Goal: Task Accomplishment & Management: Complete application form

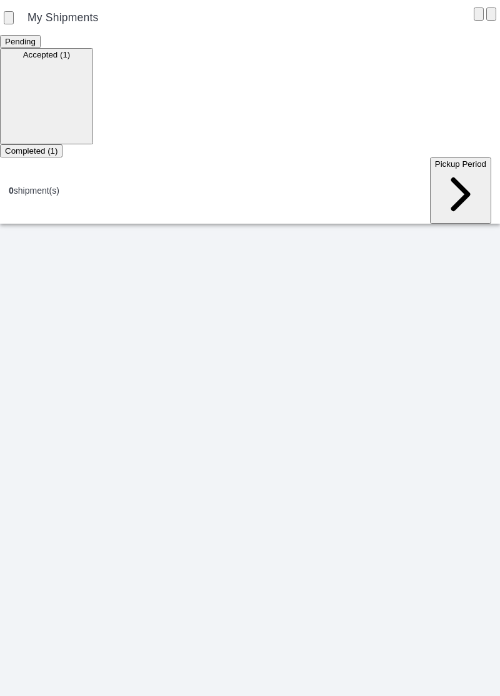
click at [93, 59] on ion-segment-button "Accepted (1)" at bounding box center [46, 54] width 93 height 10
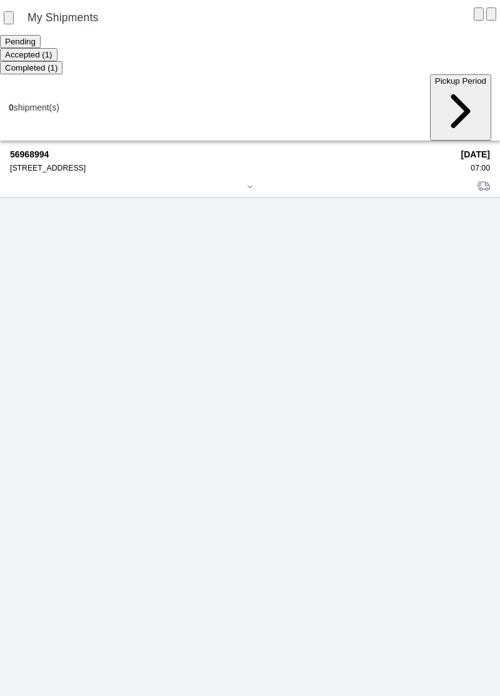
click at [56, 164] on div "[STREET_ADDRESS]" at bounding box center [231, 168] width 442 height 9
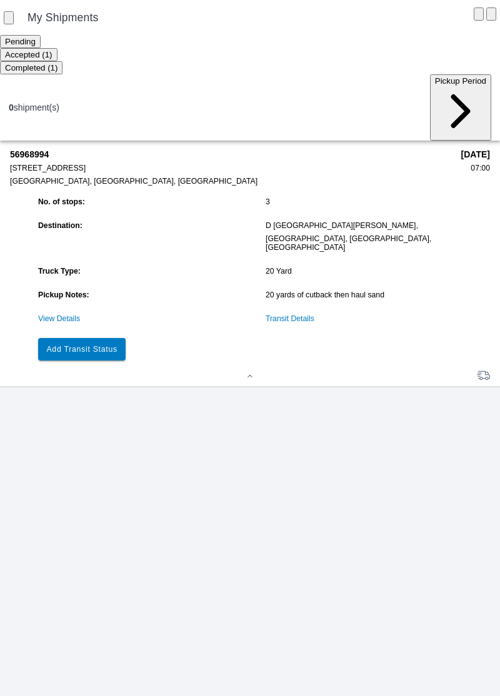
click at [297, 314] on link "Transit Details" at bounding box center [289, 318] width 49 height 9
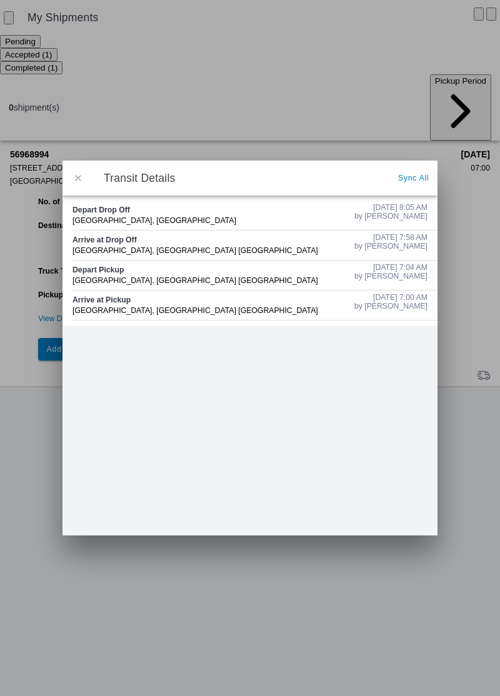
click at [77, 174] on span "button" at bounding box center [77, 177] width 11 height 11
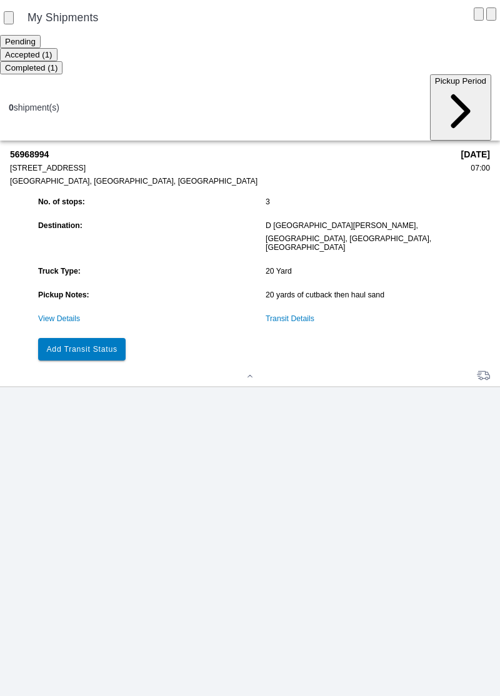
click at [300, 314] on link "Transit Details" at bounding box center [289, 318] width 49 height 9
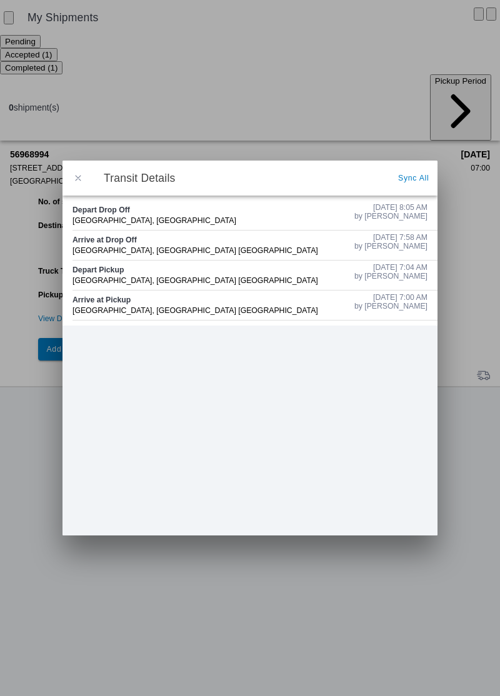
click at [80, 177] on span "button" at bounding box center [77, 177] width 11 height 11
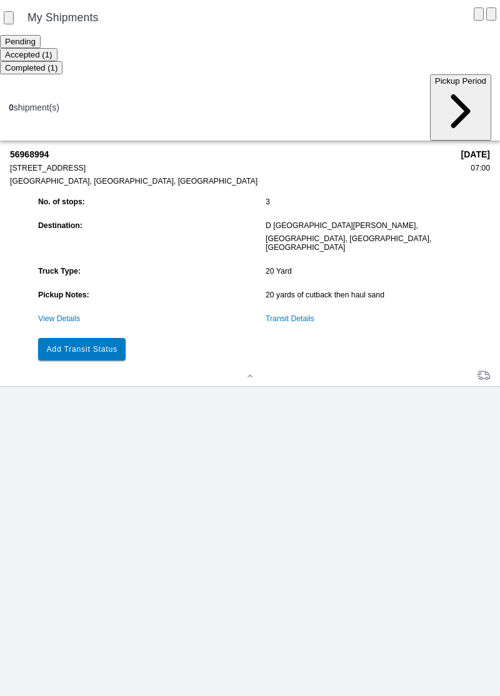
click at [0, 0] on slot "Add Transit Status" at bounding box center [0, 0] width 0 height 0
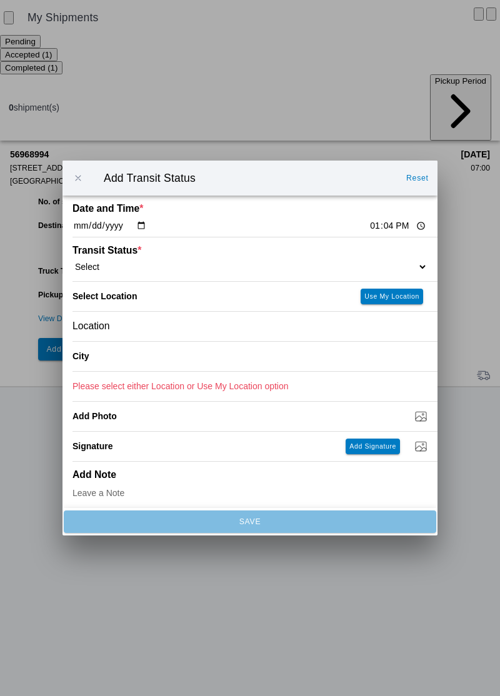
click at [369, 221] on input "13:04" at bounding box center [398, 225] width 59 height 13
type input "08:19"
click at [100, 267] on select "Select Arrive at Drop Off Arrive at Pickup Break Start Break Stop Depart Drop O…" at bounding box center [249, 266] width 355 height 11
select select "ARVPULOC"
click at [127, 330] on div "Location" at bounding box center [249, 326] width 355 height 29
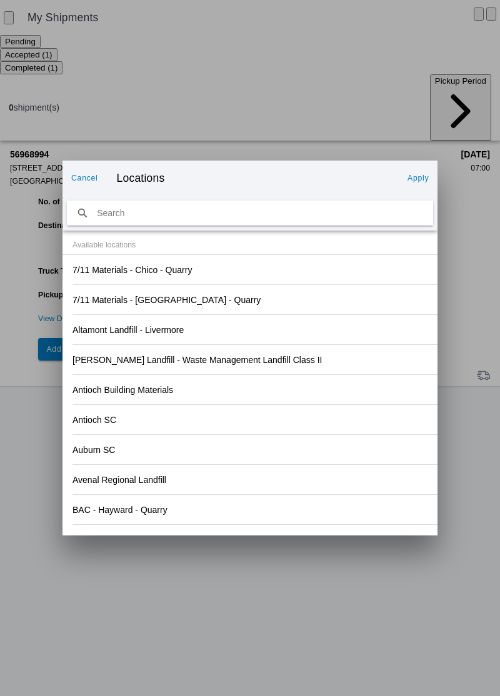
click at [300, 426] on div "Antioch SC" at bounding box center [249, 419] width 355 height 29
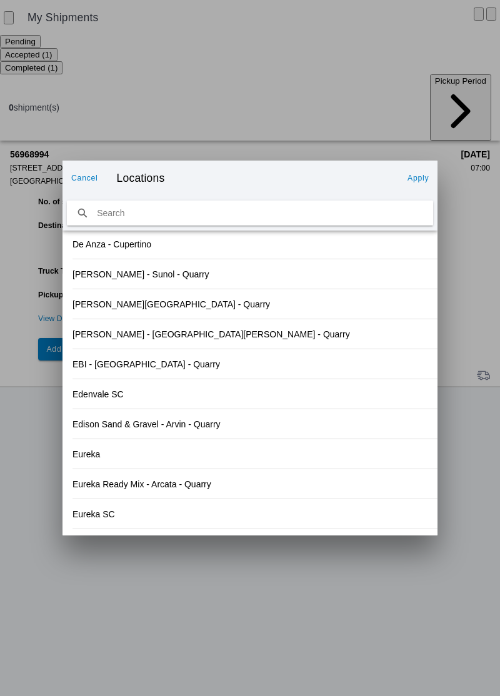
scroll to position [1332, 0]
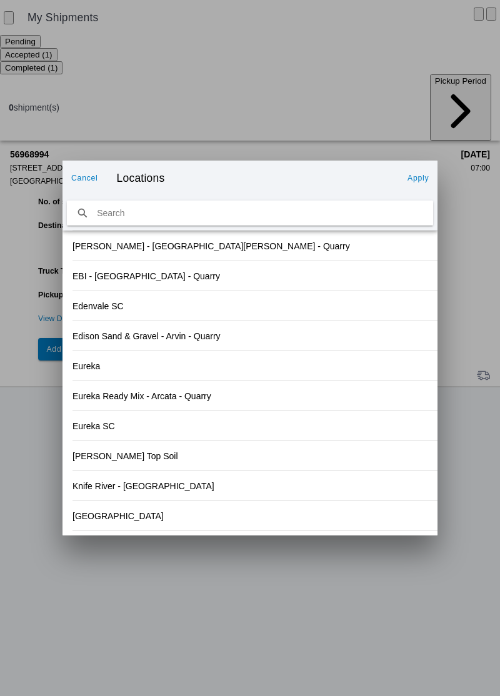
click at [0, 0] on slot "[GEOGRAPHIC_DATA]" at bounding box center [0, 0] width 0 height 0
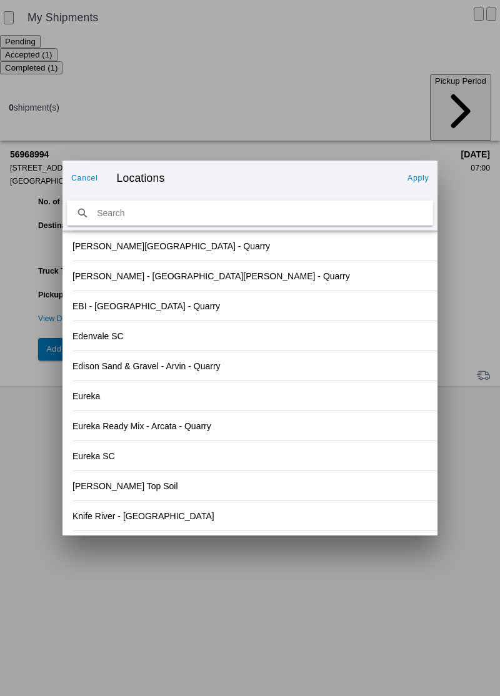
click at [0, 0] on slot "Apply" at bounding box center [0, 0] width 0 height 0
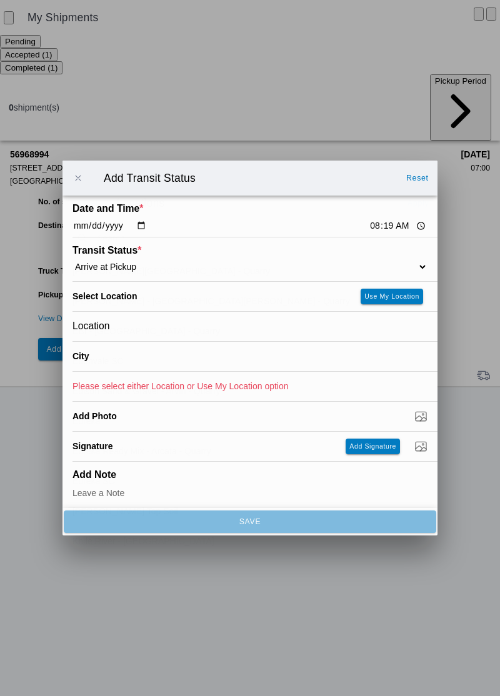
type input "[GEOGRAPHIC_DATA]"
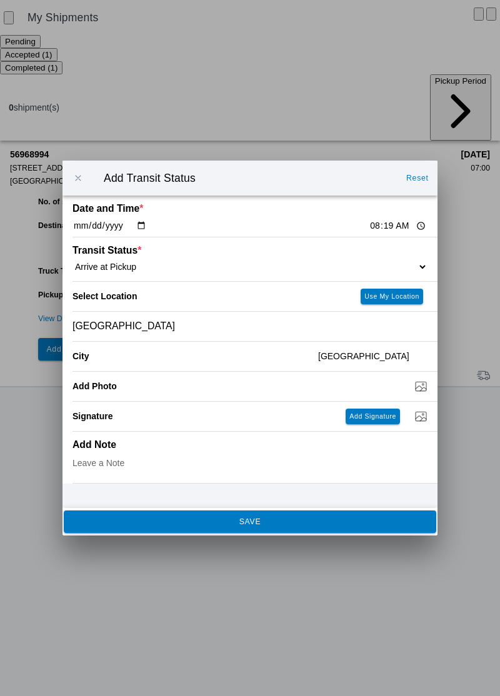
click at [247, 529] on button "SAVE" at bounding box center [250, 521] width 372 height 22
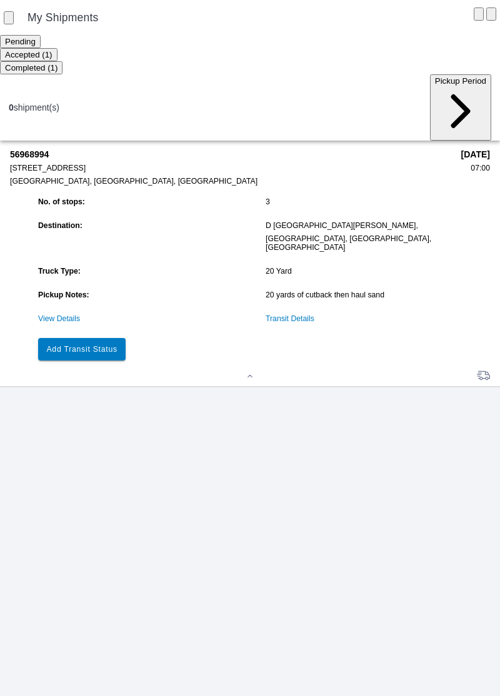
click at [0, 0] on slot "Add Transit Status" at bounding box center [0, 0] width 0 height 0
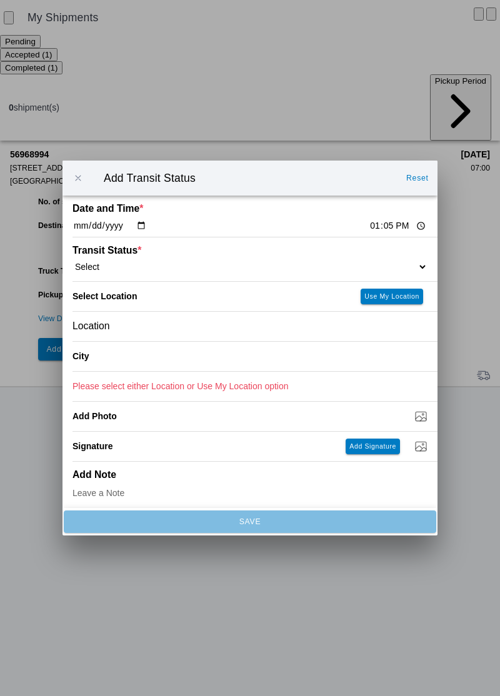
click at [369, 231] on input "13:05" at bounding box center [398, 225] width 59 height 13
type input "08:28"
click at [116, 269] on select "Select Arrive at Drop Off Arrive at Pickup Break Start Break Stop Depart Drop O…" at bounding box center [249, 266] width 355 height 11
select select "DPTPULOC"
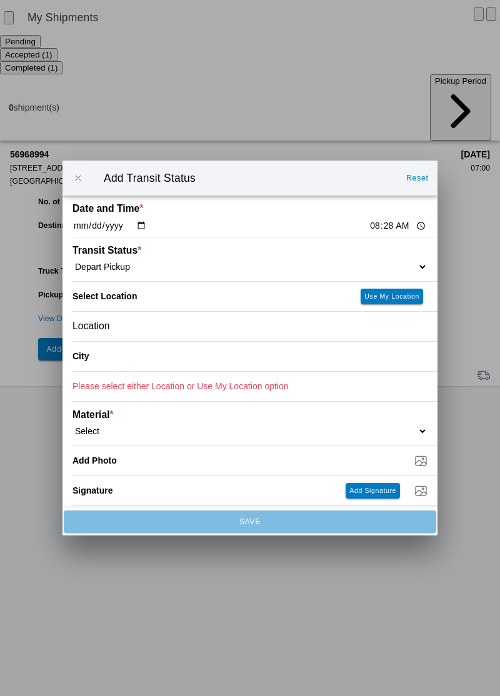
click at [119, 359] on ion-label "City" at bounding box center [190, 356] width 236 height 10
click at [125, 325] on div "Location" at bounding box center [249, 326] width 355 height 29
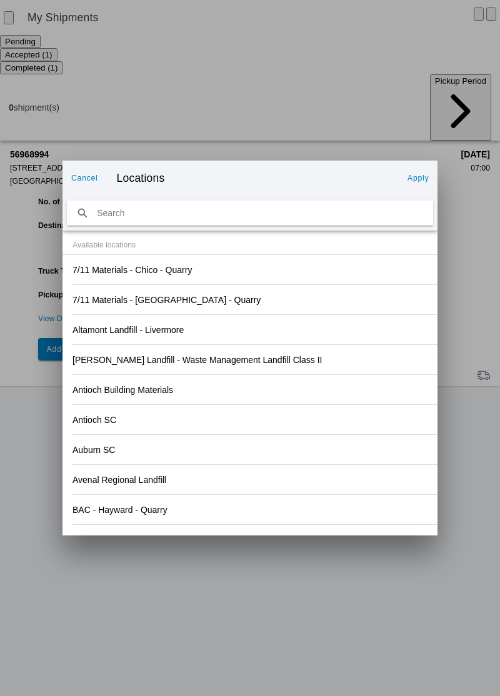
click at [345, 376] on div "Antioch Building Materials" at bounding box center [249, 389] width 355 height 29
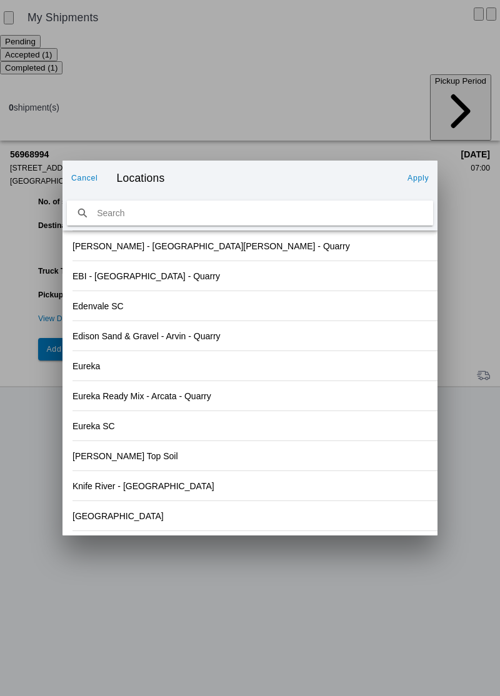
click at [116, 526] on div "[GEOGRAPHIC_DATA]" at bounding box center [249, 515] width 355 height 29
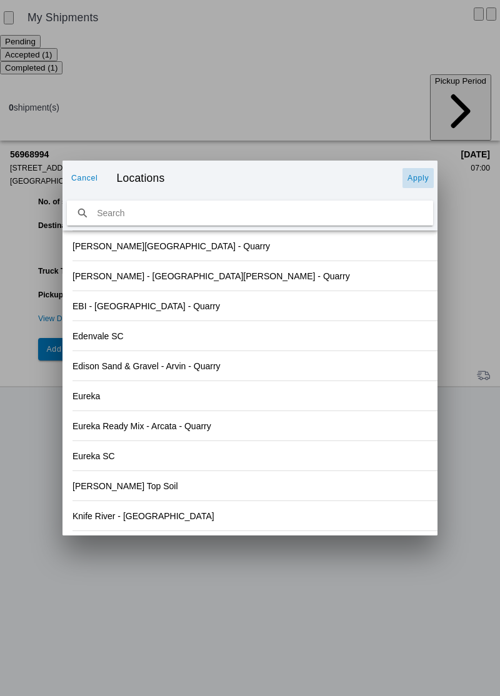
click at [0, 0] on slot "Apply" at bounding box center [0, 0] width 0 height 0
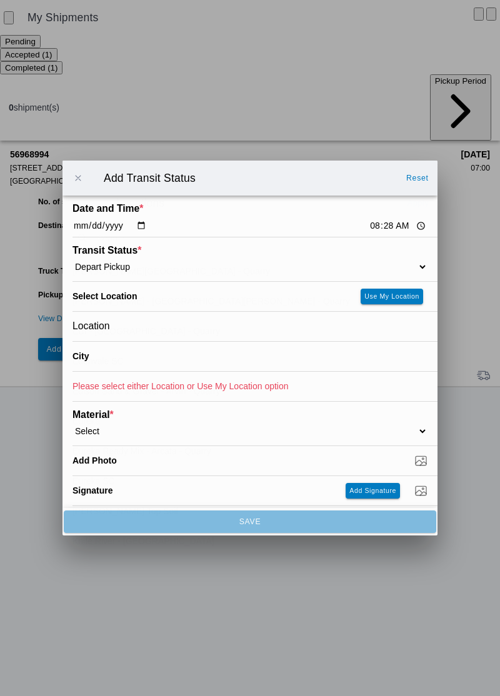
type input "[GEOGRAPHIC_DATA]"
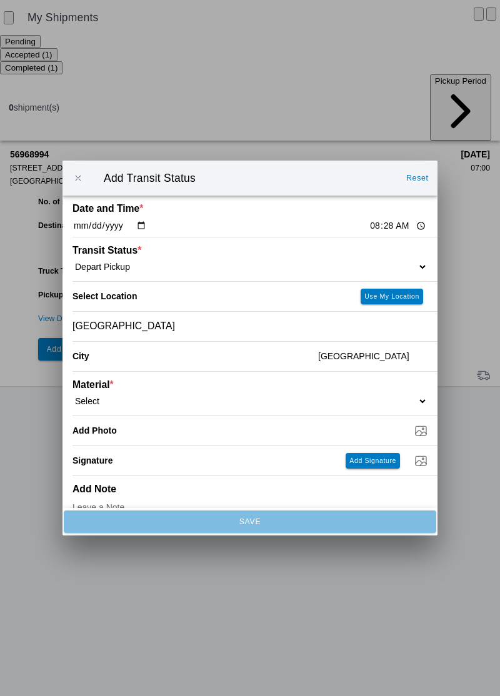
click at [109, 397] on select "Select 1" x 3" Rock 1" x 4" Rock 2" x 4" Rock Asphalt Cold Patch Backfill Spec …" at bounding box center [249, 400] width 355 height 11
select select "708650"
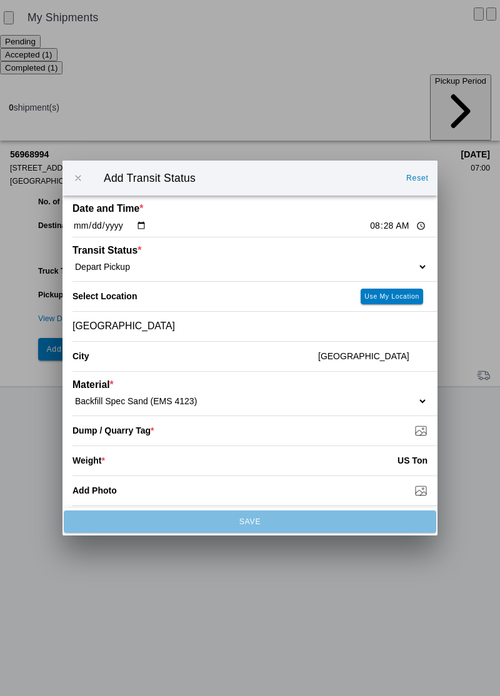
click at [144, 434] on input "Dump / Quarry Tag *" at bounding box center [254, 431] width 365 height 14
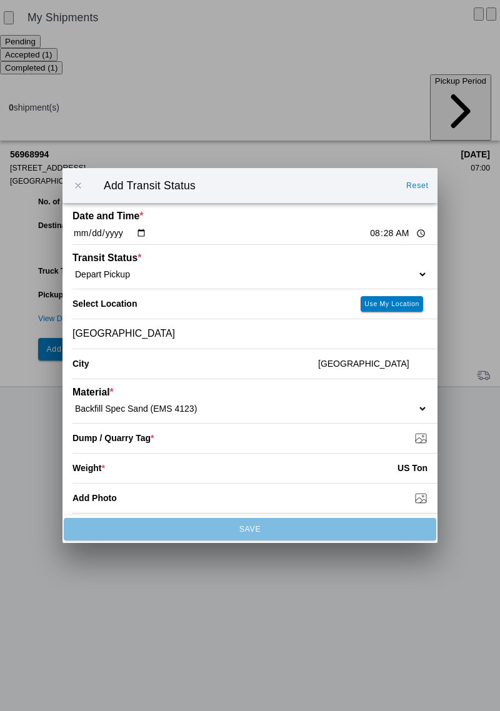
type input "C:\fakepath\17592627604271895105769703285233.jpg"
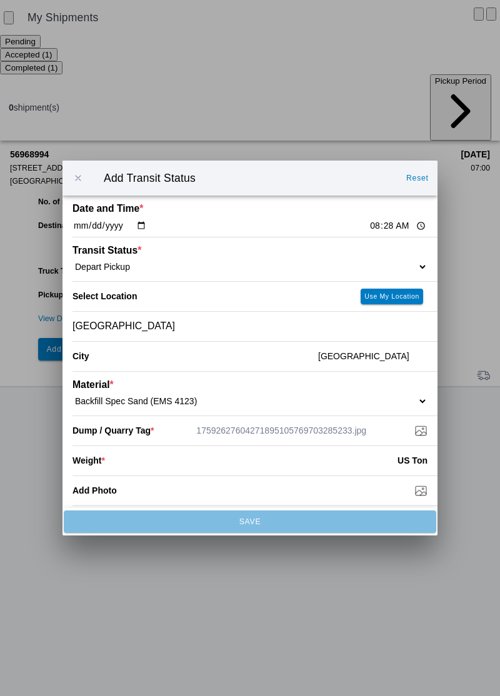
click at [125, 462] on input "number" at bounding box center [251, 460] width 292 height 27
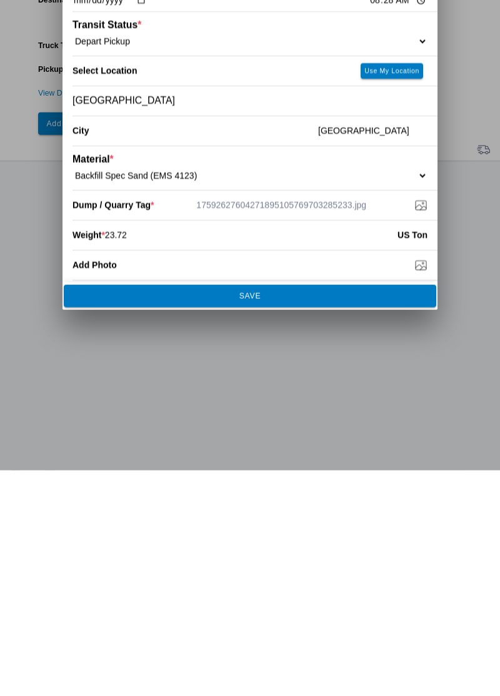
type input "23.72"
click at [272, 520] on span "SAVE" at bounding box center [249, 521] width 355 height 7
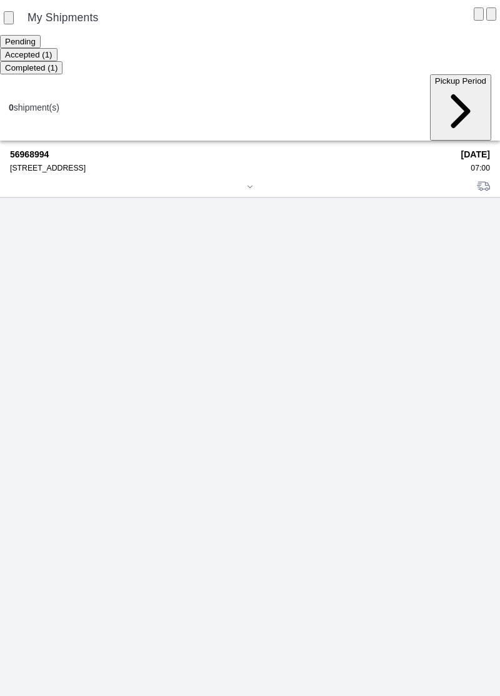
click at [34, 164] on div "[STREET_ADDRESS]" at bounding box center [231, 168] width 442 height 9
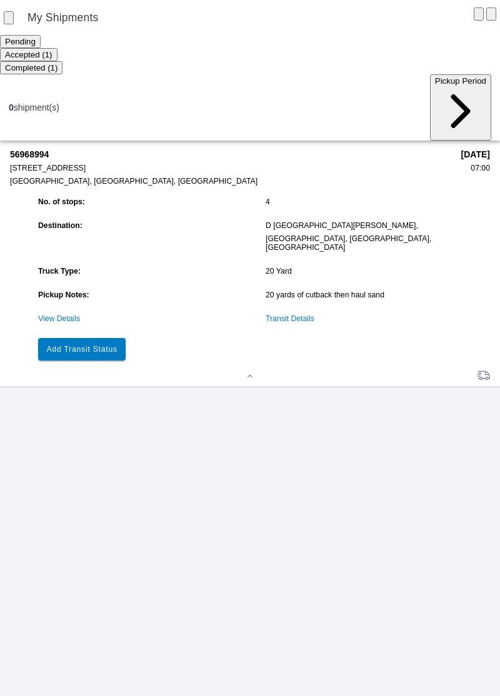
click at [85, 338] on button "Add Transit Status" at bounding box center [81, 349] width 87 height 22
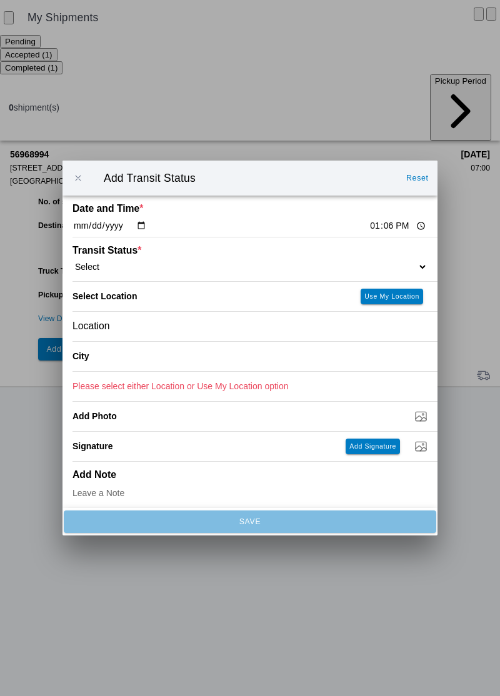
click at [369, 229] on input "13:06" at bounding box center [398, 225] width 59 height 13
type input "08:40"
click at [114, 264] on select "Select Arrive at Drop Off Arrive at Pickup Break Start Break Stop Depart Drop O…" at bounding box center [249, 266] width 355 height 11
select select "ARVDLVLOC"
click at [135, 337] on div "Location" at bounding box center [249, 326] width 355 height 29
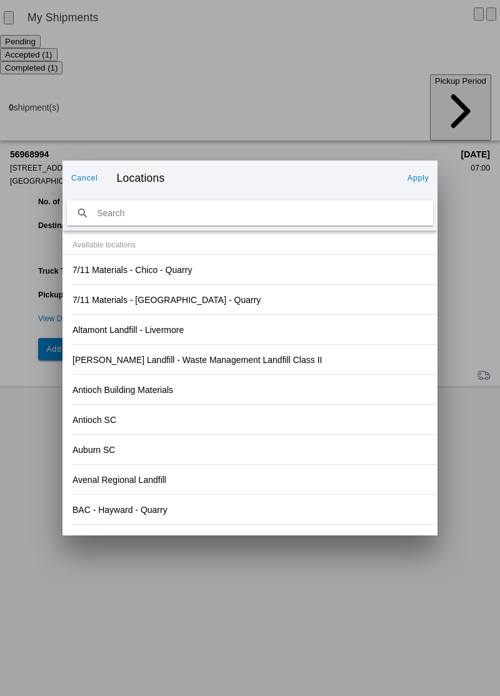
click at [329, 418] on div "Antioch SC" at bounding box center [249, 419] width 355 height 29
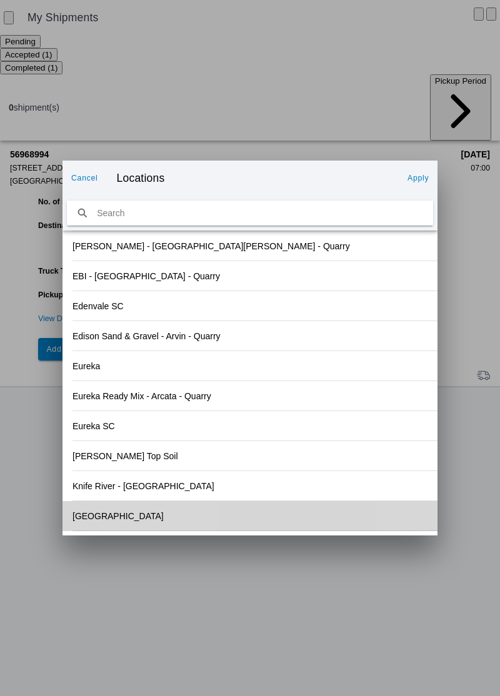
click at [99, 515] on div "[GEOGRAPHIC_DATA]" at bounding box center [249, 515] width 355 height 29
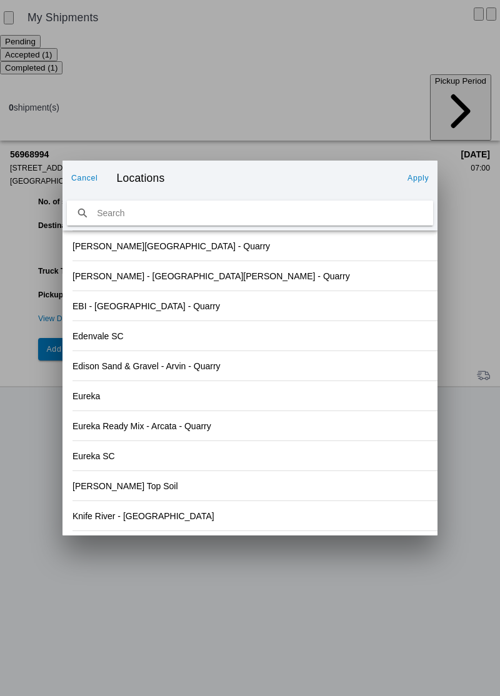
click at [0, 0] on slot "Apply" at bounding box center [0, 0] width 0 height 0
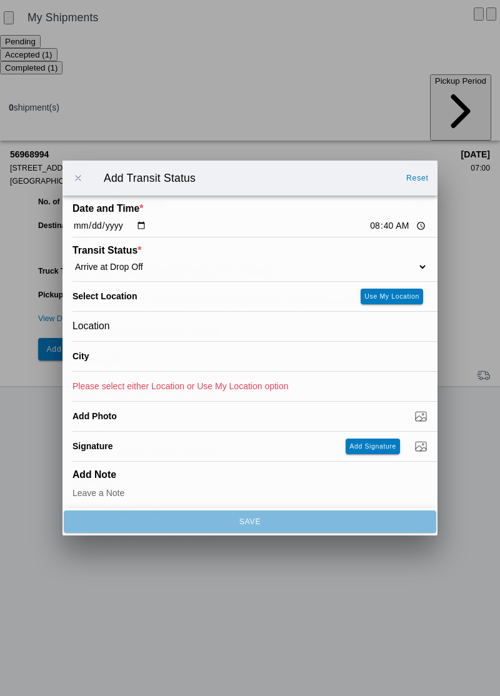
type input "[GEOGRAPHIC_DATA]"
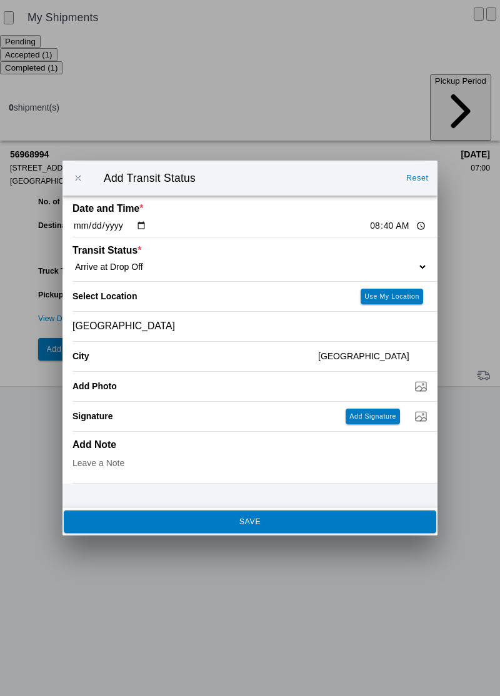
click at [0, 0] on slot "SAVE" at bounding box center [0, 0] width 0 height 0
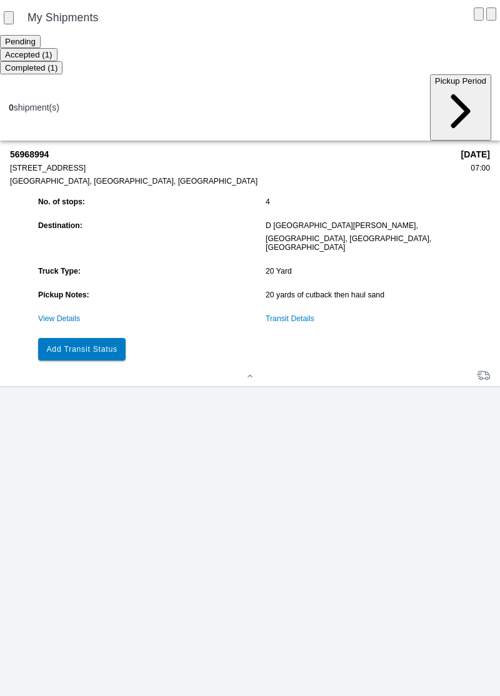
click at [0, 0] on slot "Add Transit Status" at bounding box center [0, 0] width 0 height 0
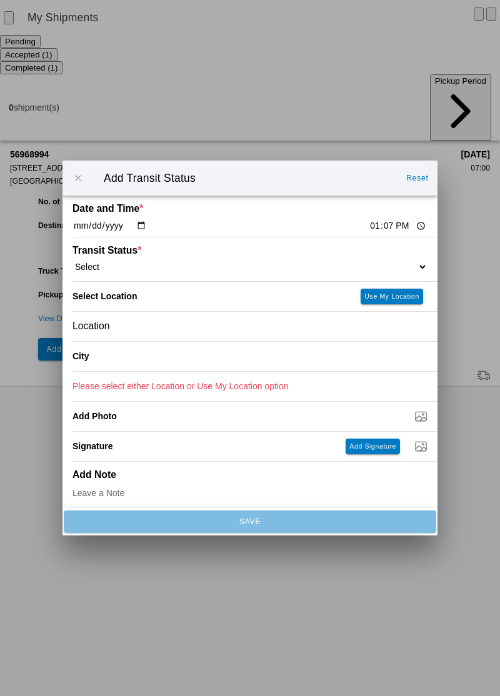
click at [369, 227] on input "13:07" at bounding box center [398, 225] width 59 height 13
type input "08:53"
click at [107, 265] on select "Select Arrive at Drop Off Arrive at Pickup Break Start Break Stop Depart Drop O…" at bounding box center [249, 266] width 355 height 11
select select "DPTDLVLOC"
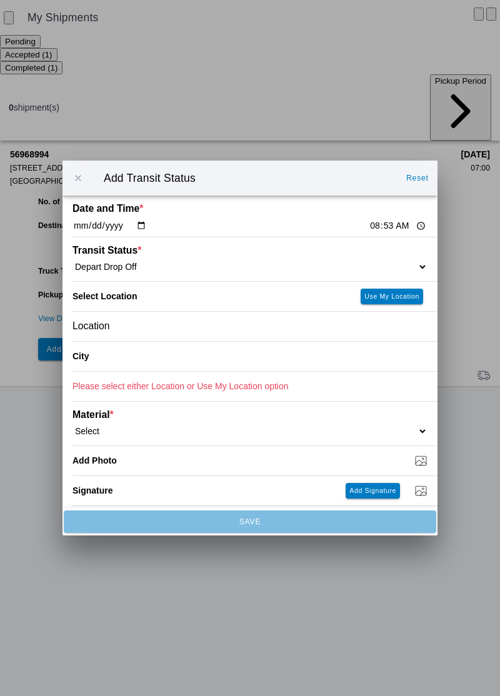
click at [139, 335] on div "Location" at bounding box center [249, 326] width 355 height 29
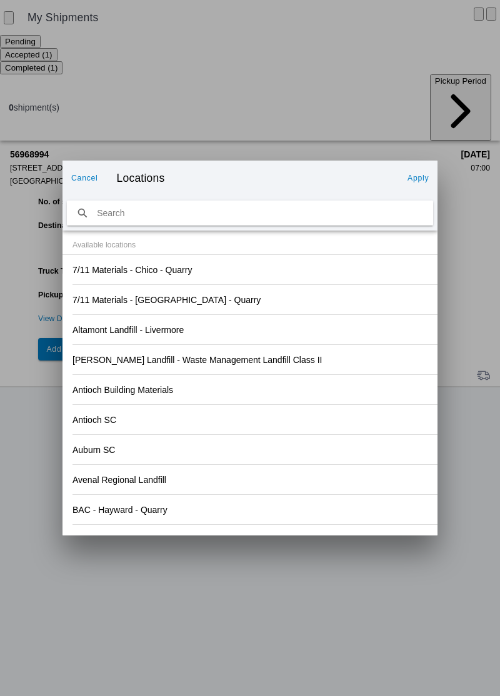
click at [343, 395] on div "Antioch Building Materials" at bounding box center [249, 389] width 355 height 29
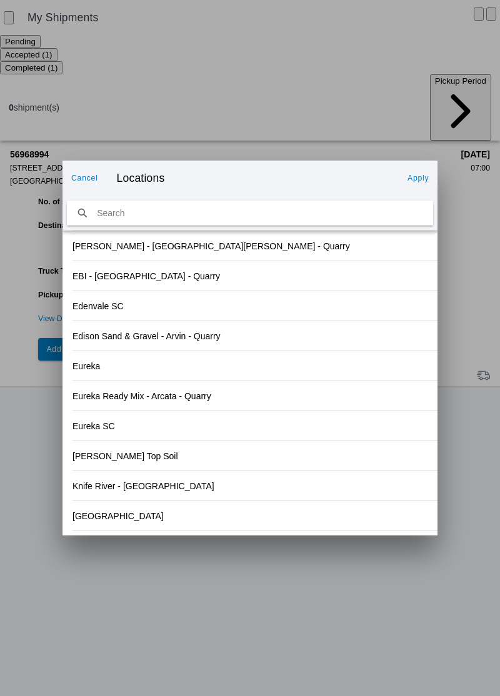
click at [95, 520] on div "[GEOGRAPHIC_DATA]" at bounding box center [249, 515] width 355 height 29
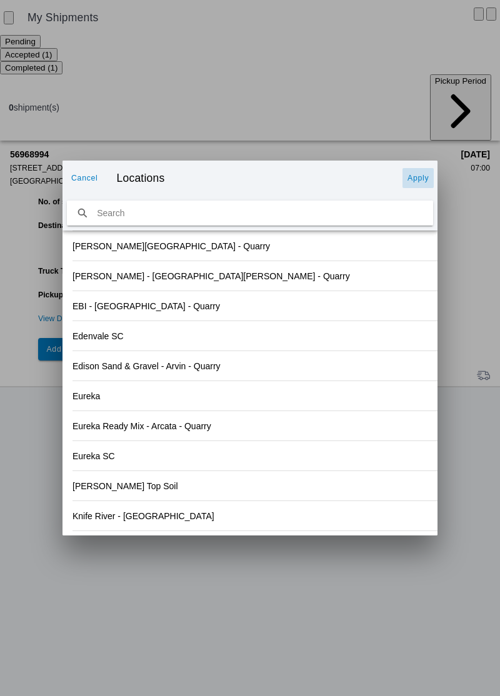
click at [0, 0] on slot "Apply" at bounding box center [0, 0] width 0 height 0
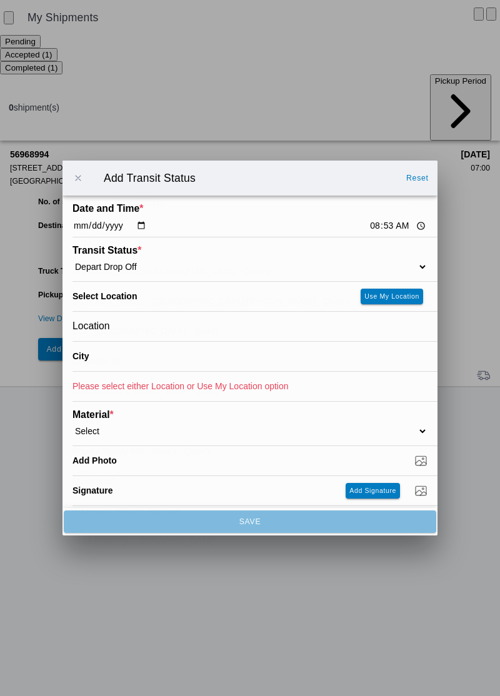
type input "[GEOGRAPHIC_DATA]"
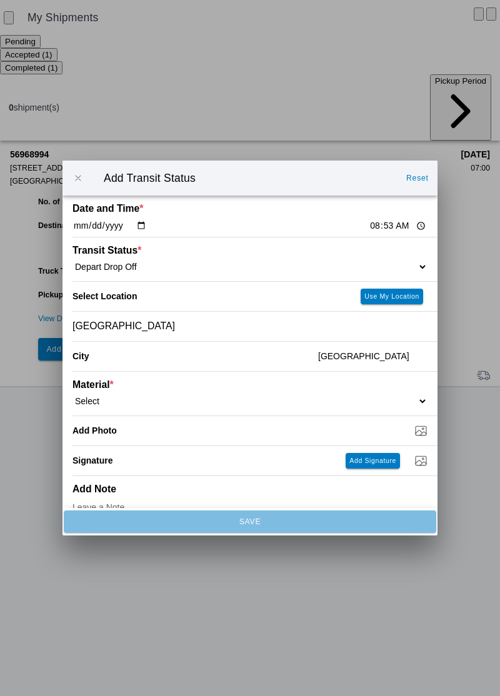
click at [118, 400] on select "Select 1" x 3" Rock 1" x 4" Rock 2" x 4" Rock Asphalt Cold Patch Backfill Spec …" at bounding box center [249, 400] width 355 height 11
select select "708650"
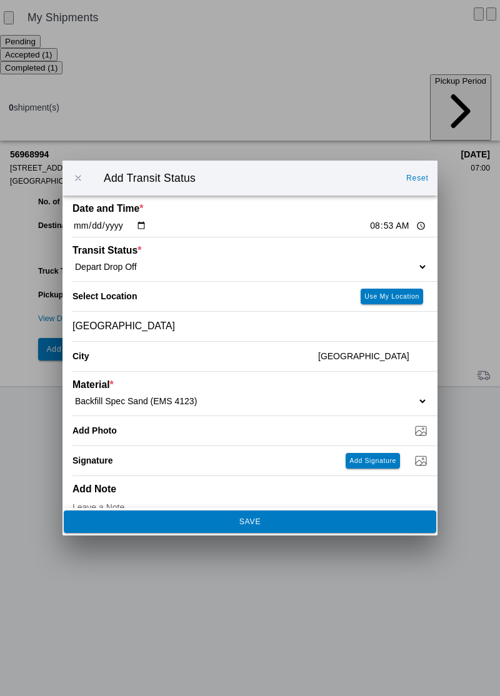
click at [285, 528] on button "SAVE" at bounding box center [250, 521] width 372 height 22
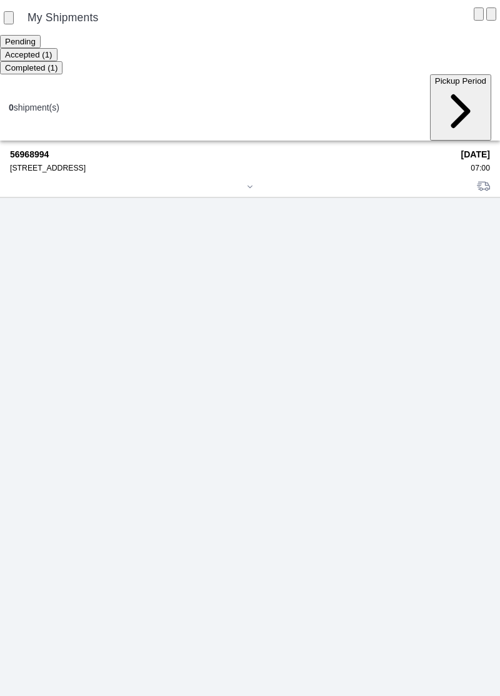
click at [54, 164] on div "[STREET_ADDRESS]" at bounding box center [231, 168] width 442 height 9
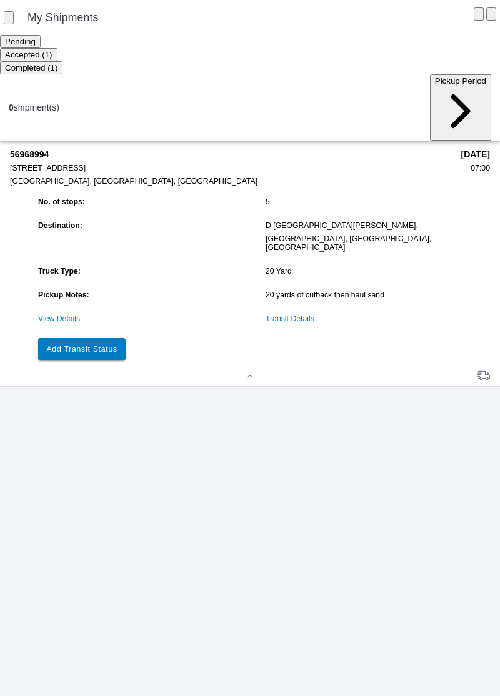
click at [99, 338] on button "Add Transit Status" at bounding box center [81, 349] width 87 height 22
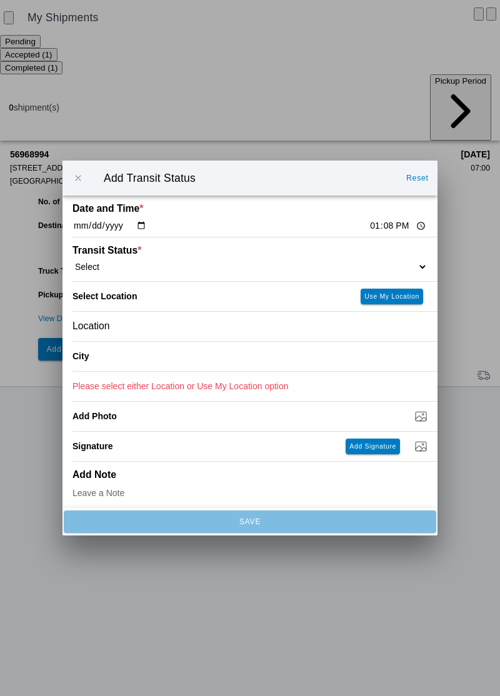
click at [369, 227] on input "13:08" at bounding box center [398, 225] width 59 height 13
click at [369, 227] on input "21:22" at bounding box center [398, 225] width 59 height 13
type input "09:22"
click at [128, 261] on select "Select Arrive at Drop Off Arrive at Pickup Break Start Break Stop Depart Drop O…" at bounding box center [249, 266] width 355 height 11
select select "ARVPULOC"
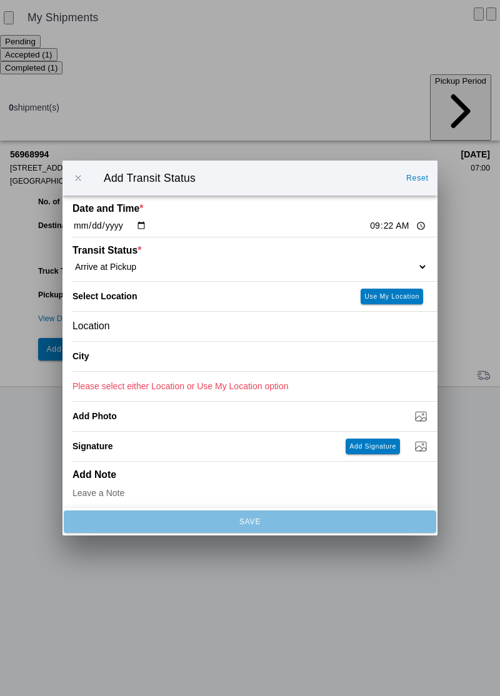
click at [151, 331] on div "Location" at bounding box center [249, 326] width 355 height 29
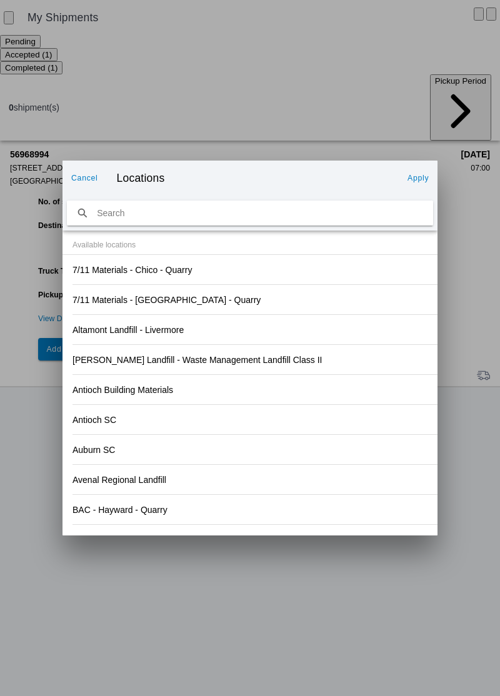
click at [340, 439] on div "Auburn SC" at bounding box center [249, 449] width 355 height 29
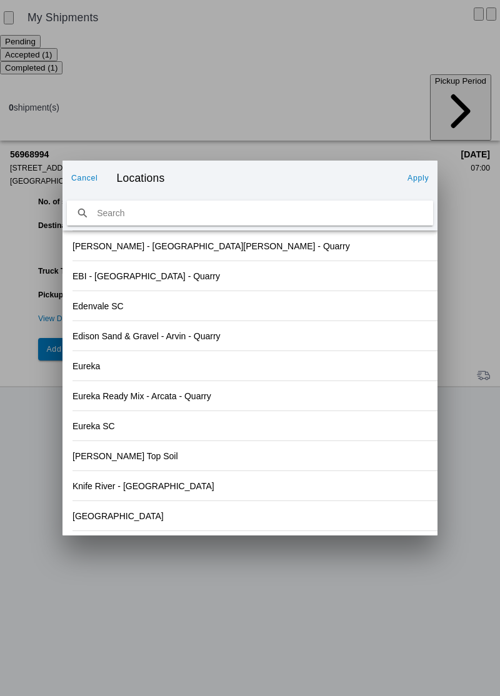
click at [96, 525] on div "[GEOGRAPHIC_DATA]" at bounding box center [249, 515] width 355 height 29
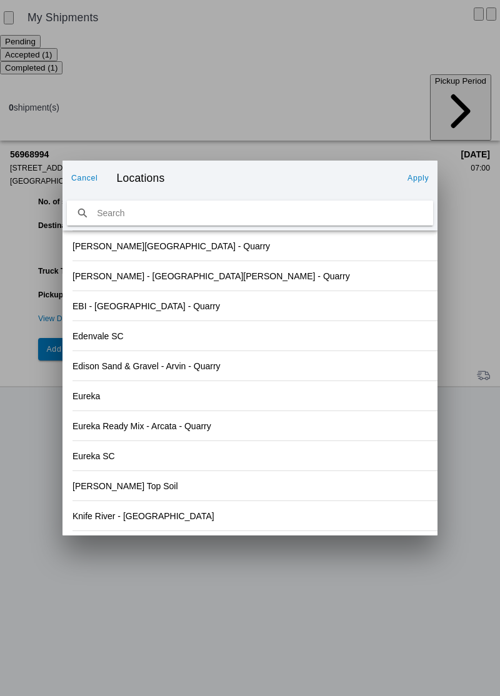
click at [0, 0] on slot "Apply" at bounding box center [0, 0] width 0 height 0
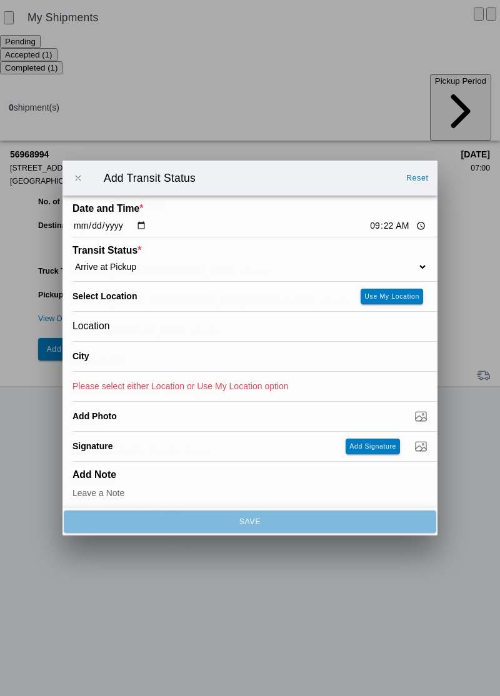
type input "[GEOGRAPHIC_DATA]"
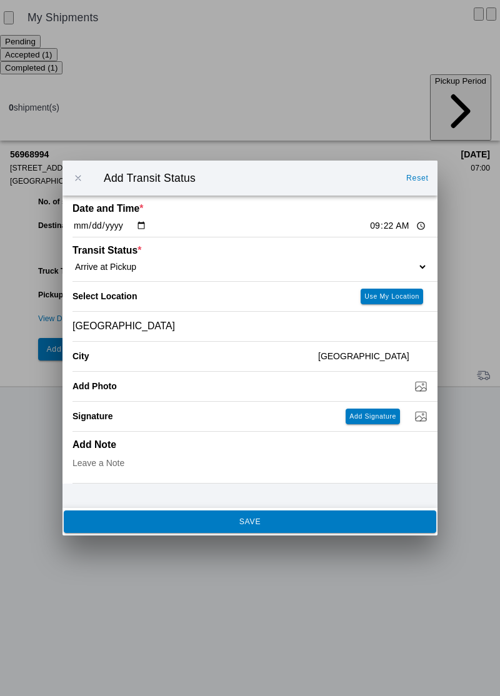
click at [222, 528] on button "SAVE" at bounding box center [250, 521] width 372 height 22
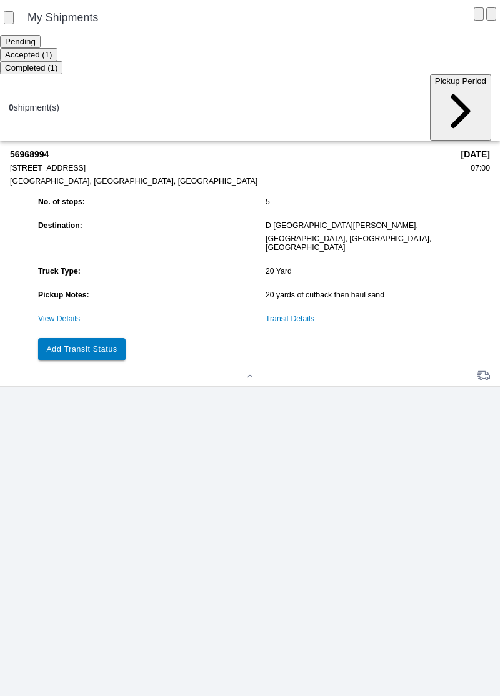
click at [97, 338] on button "Add Transit Status" at bounding box center [81, 349] width 87 height 22
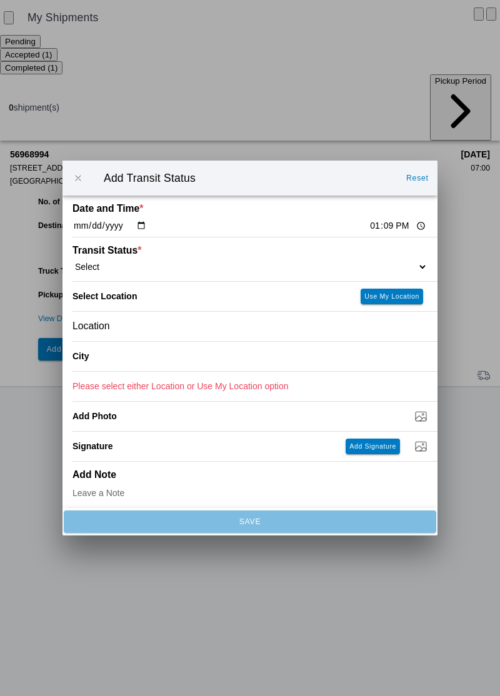
click at [369, 226] on input "13:09" at bounding box center [398, 225] width 59 height 13
type input "09:35"
click at [126, 264] on select "Select Arrive at Drop Off Arrive at Pickup Break Start Break Stop Depart Drop O…" at bounding box center [249, 266] width 355 height 11
select select "DPTPULOC"
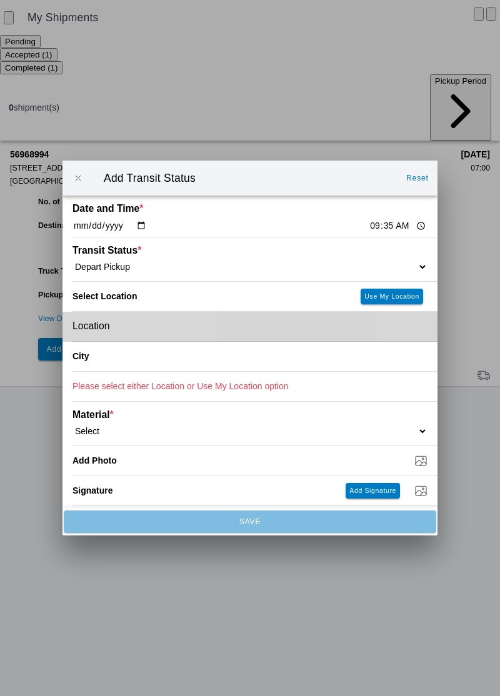
click at [141, 332] on div "Location" at bounding box center [249, 326] width 355 height 29
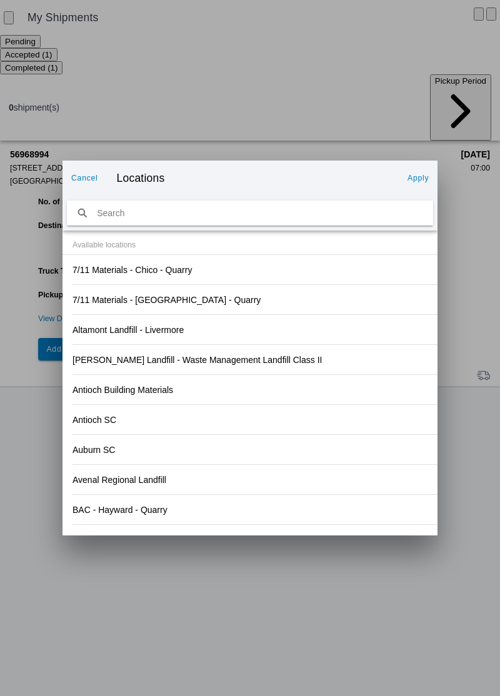
click at [349, 399] on div "Antioch Building Materials" at bounding box center [249, 389] width 355 height 29
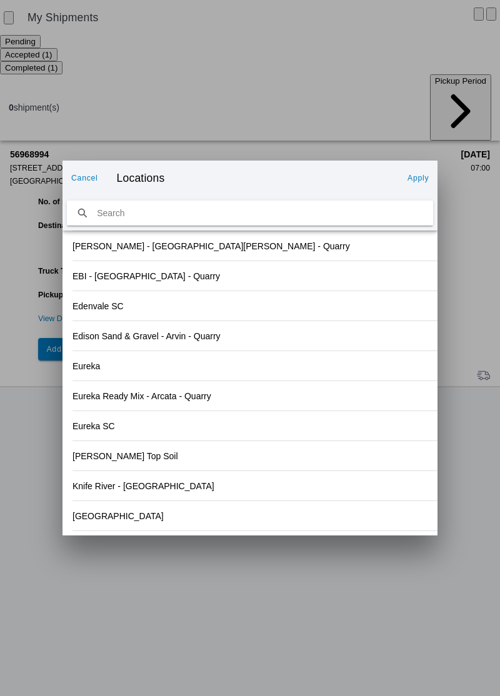
click at [0, 0] on slot "[GEOGRAPHIC_DATA]" at bounding box center [0, 0] width 0 height 0
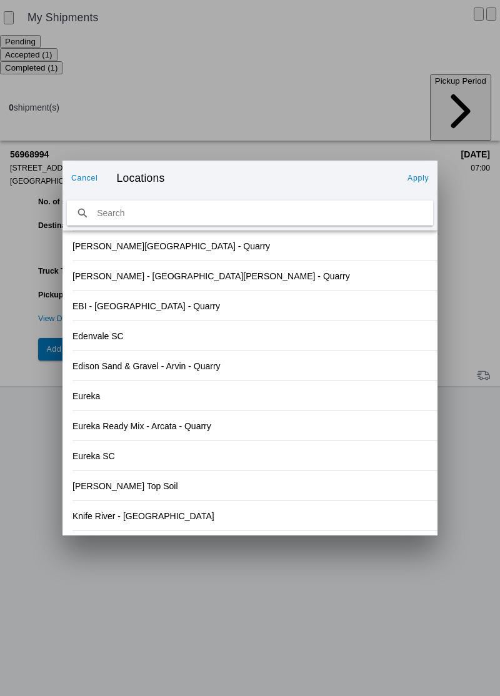
click at [0, 0] on slot "Apply" at bounding box center [0, 0] width 0 height 0
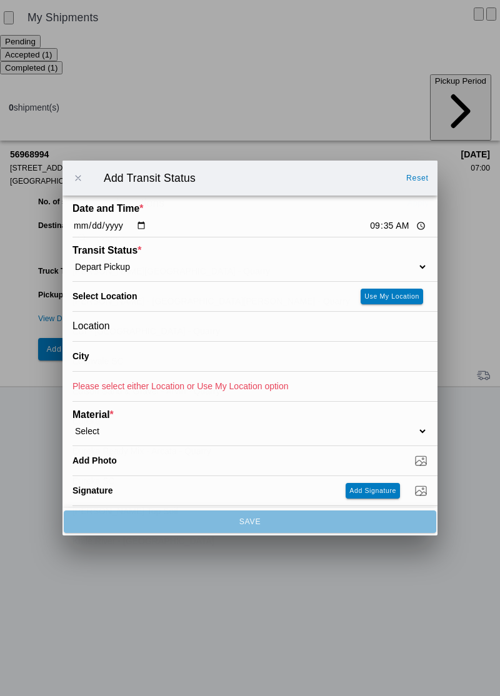
type input "[GEOGRAPHIC_DATA]"
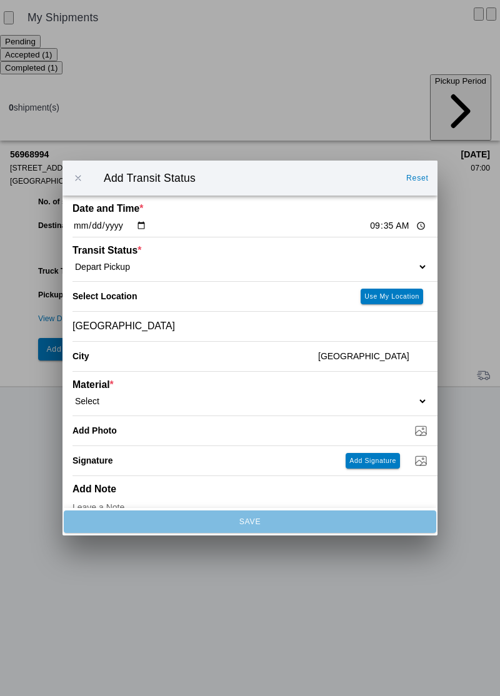
click at [122, 402] on select "Select 1" x 3" Rock 1" x 4" Rock 2" x 4" Rock Asphalt Cold Patch Backfill Spec …" at bounding box center [249, 400] width 355 height 11
select select "708650"
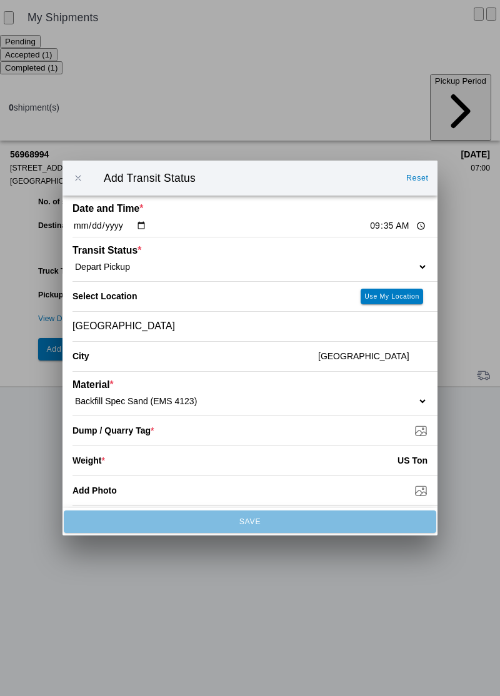
click at [169, 434] on input "Dump / Quarry Tag *" at bounding box center [254, 431] width 365 height 14
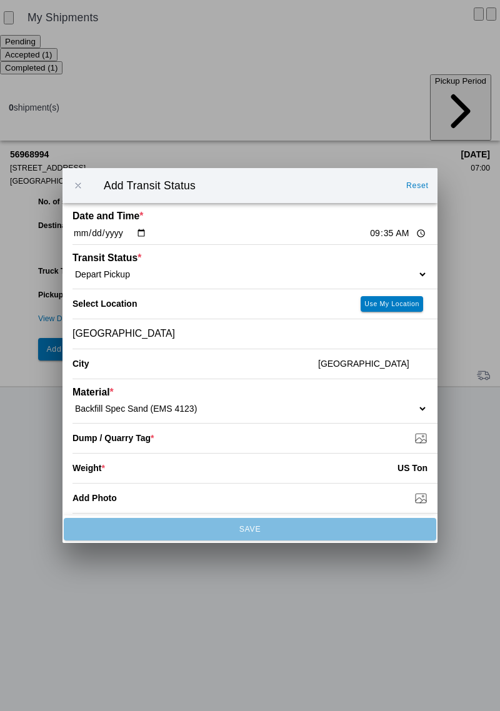
type input "C:\fakepath\17592630112354995111492689350231.jpg"
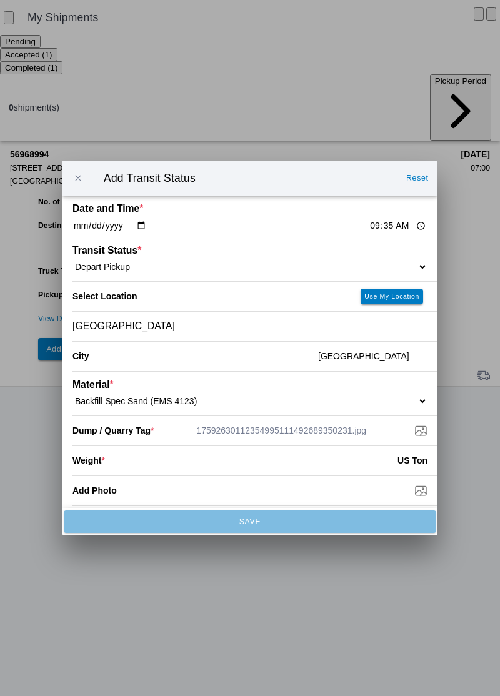
click at [106, 466] on input "number" at bounding box center [251, 460] width 292 height 27
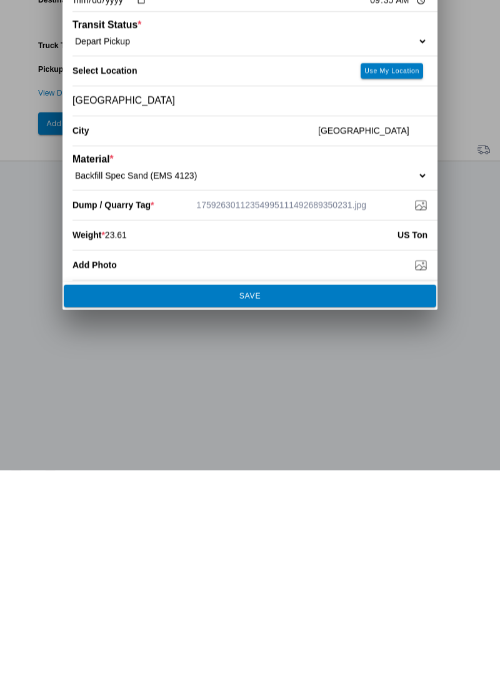
type input "23.61"
click at [291, 519] on span "SAVE" at bounding box center [249, 521] width 355 height 7
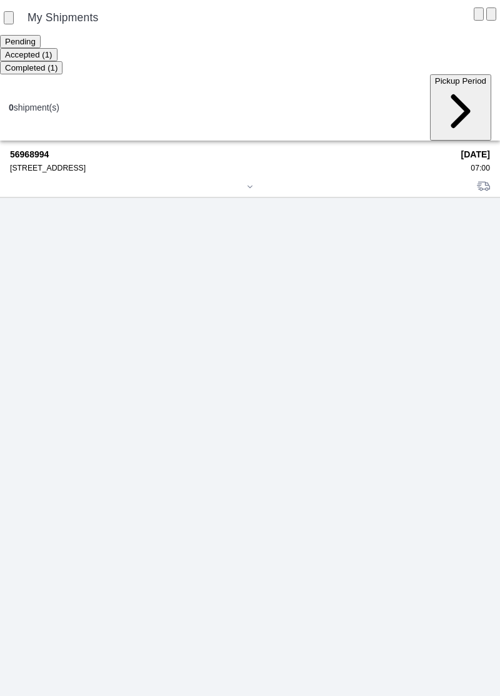
click at [65, 149] on div "56968994 [STREET_ADDRESS]" at bounding box center [231, 160] width 442 height 23
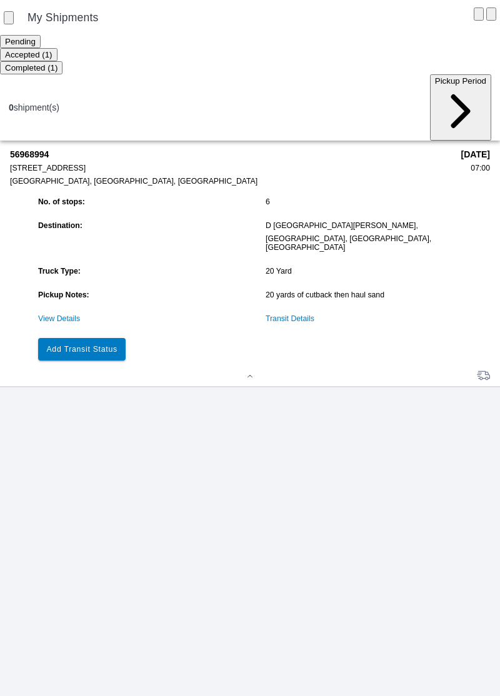
click at [0, 0] on slot "Add Transit Status" at bounding box center [0, 0] width 0 height 0
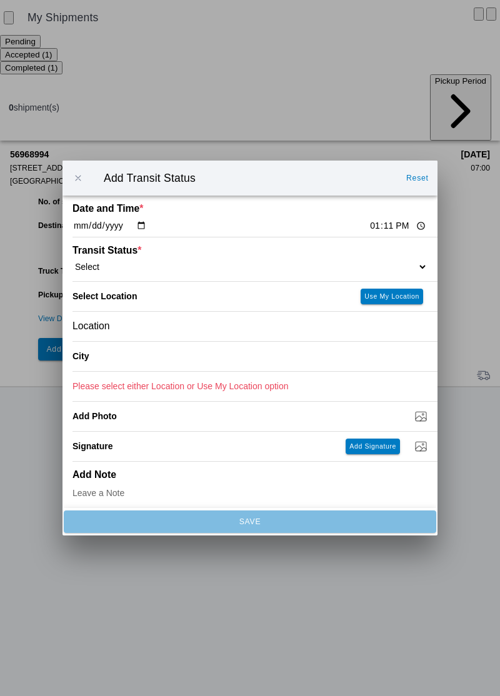
click at [369, 222] on input "13:11" at bounding box center [398, 225] width 59 height 13
type input "09:59"
click at [96, 265] on select "Select Arrive at Drop Off Arrive at Pickup Break Start Break Stop Depart Drop O…" at bounding box center [249, 266] width 355 height 11
select select "ARVDLVLOC"
click at [125, 328] on div "Location" at bounding box center [249, 326] width 355 height 29
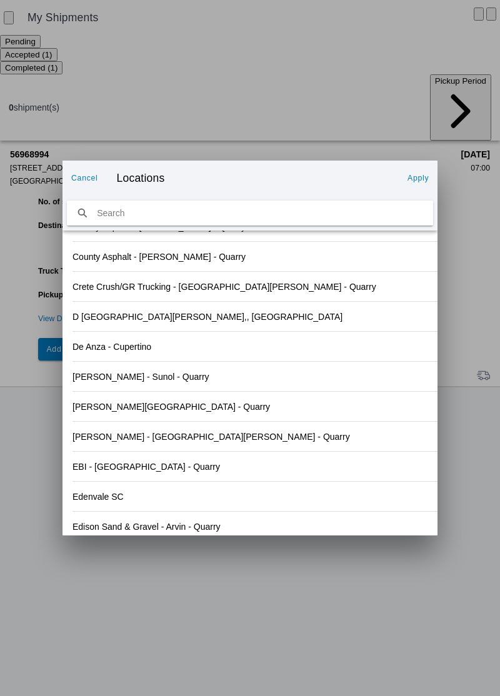
scroll to position [1313, 0]
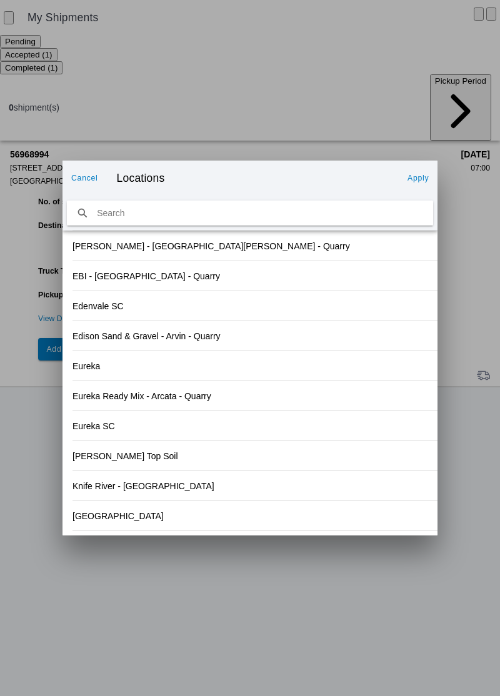
click at [342, 439] on div "Eureka SC" at bounding box center [249, 425] width 355 height 29
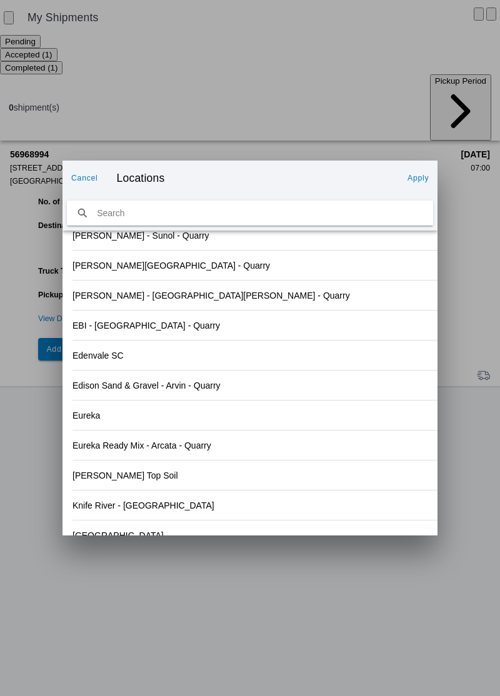
scroll to position [1332, 0]
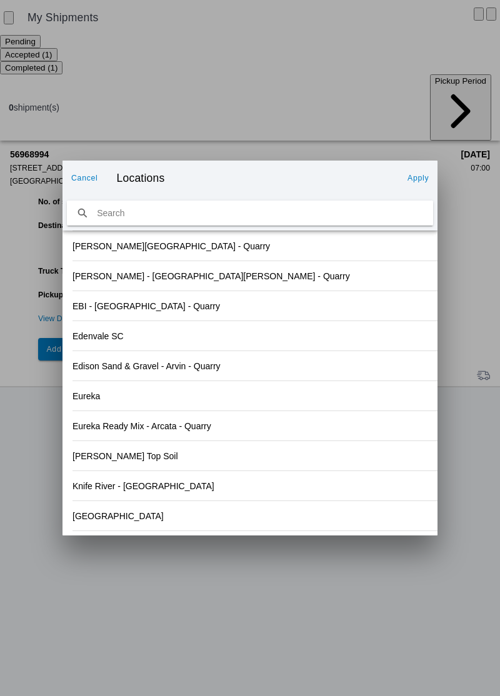
click at [85, 522] on div "[GEOGRAPHIC_DATA]" at bounding box center [249, 515] width 355 height 29
click at [0, 0] on slot "Apply" at bounding box center [0, 0] width 0 height 0
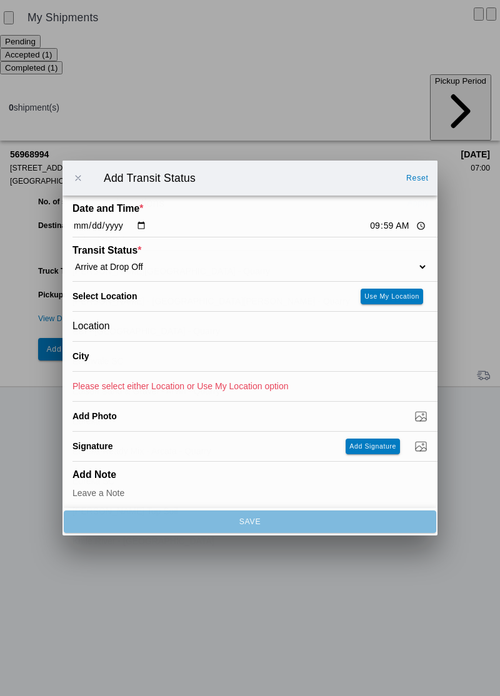
type input "[GEOGRAPHIC_DATA]"
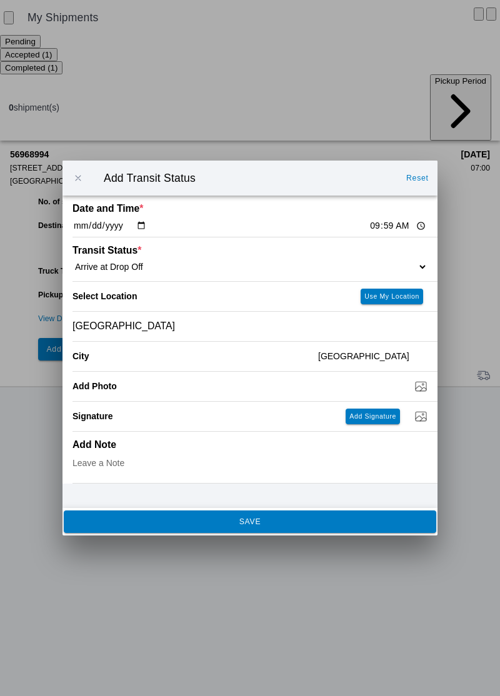
click at [194, 525] on span "SAVE" at bounding box center [249, 521] width 355 height 7
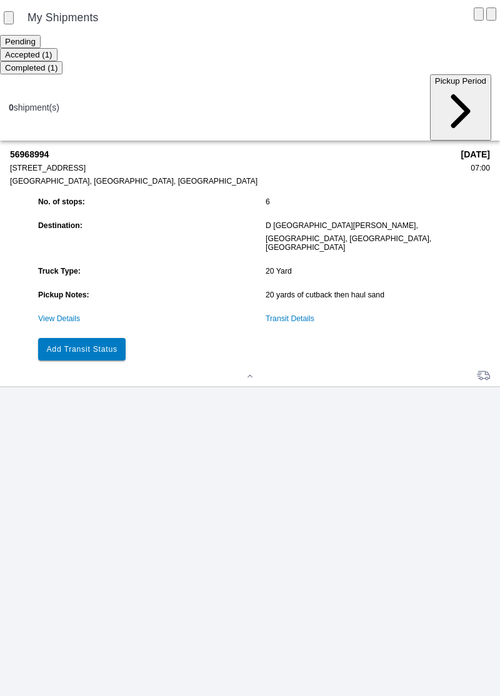
click at [0, 0] on slot "Add Transit Status" at bounding box center [0, 0] width 0 height 0
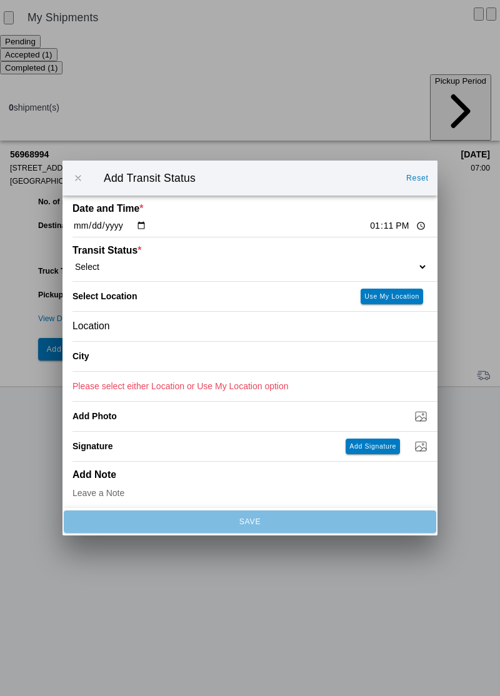
click at [369, 228] on input "13:11" at bounding box center [398, 225] width 59 height 13
type input "10:07"
click at [107, 265] on select "Select Arrive at Drop Off Arrive at Pickup Break Start Break Stop Depart Drop O…" at bounding box center [249, 266] width 355 height 11
select select "DPTDLVLOC"
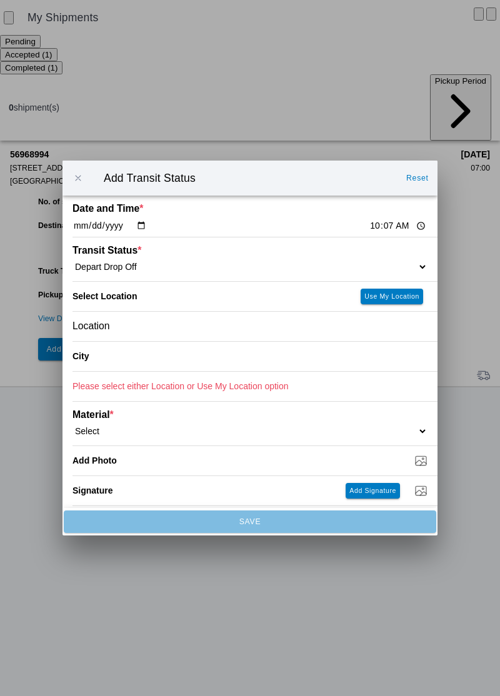
click at [124, 329] on div "Location" at bounding box center [249, 326] width 355 height 29
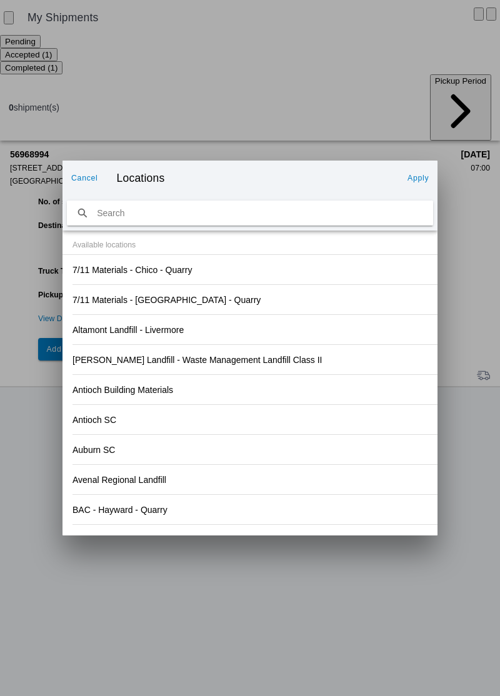
click at [359, 412] on div "Antioch SC" at bounding box center [249, 419] width 355 height 29
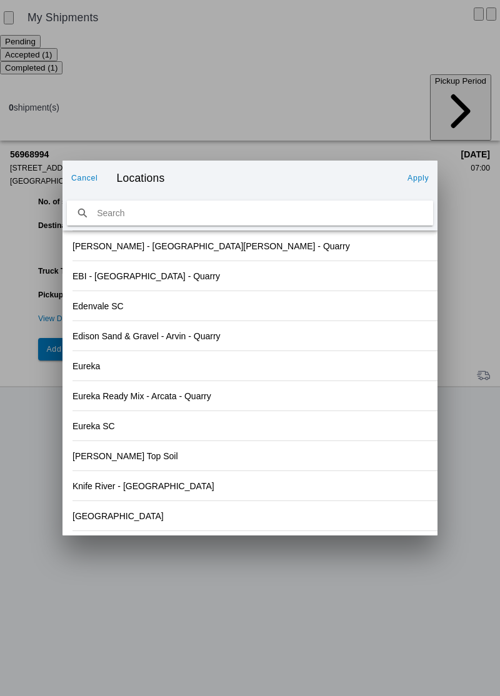
click at [0, 0] on slot "[GEOGRAPHIC_DATA]" at bounding box center [0, 0] width 0 height 0
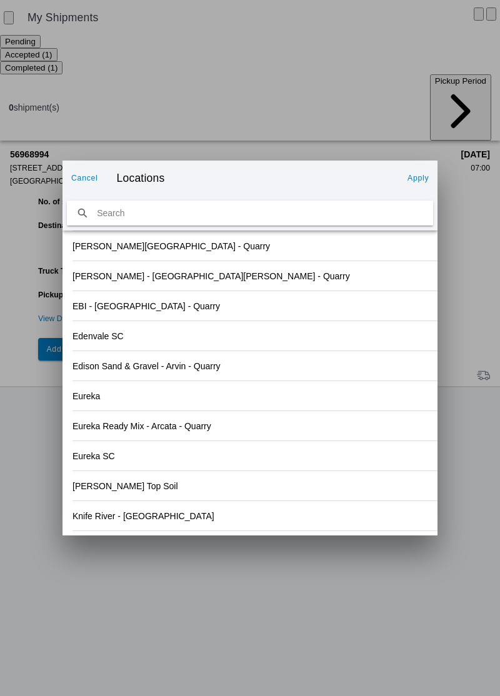
click at [0, 0] on slot "Apply" at bounding box center [0, 0] width 0 height 0
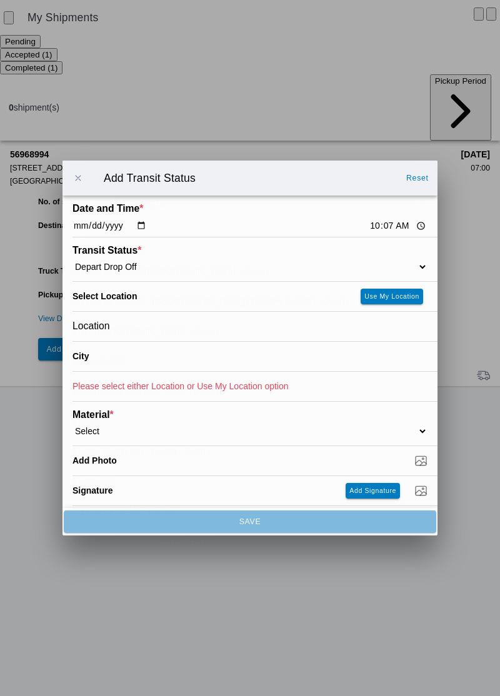
type input "[GEOGRAPHIC_DATA]"
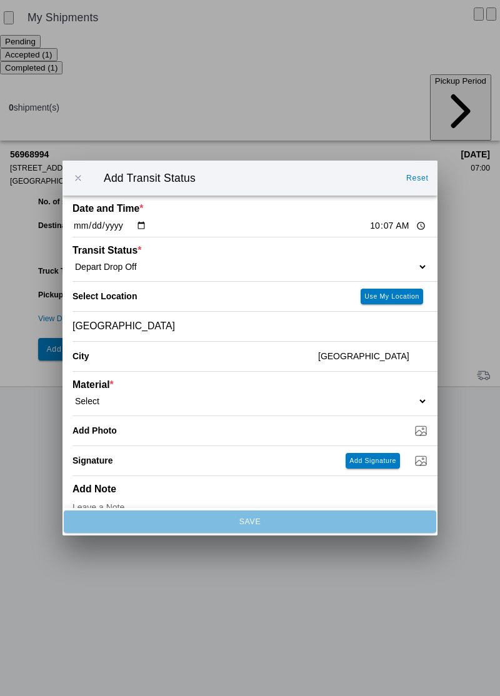
click at [112, 395] on select "Select 1" x 3" Rock 1" x 4" Rock 2" x 4" Rock Asphalt Cold Patch Backfill Spec …" at bounding box center [249, 400] width 355 height 11
select select "708650"
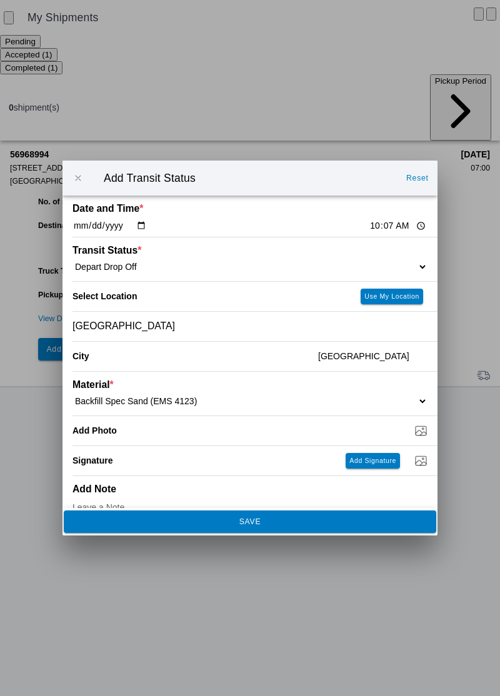
click at [275, 522] on span "SAVE" at bounding box center [249, 521] width 355 height 7
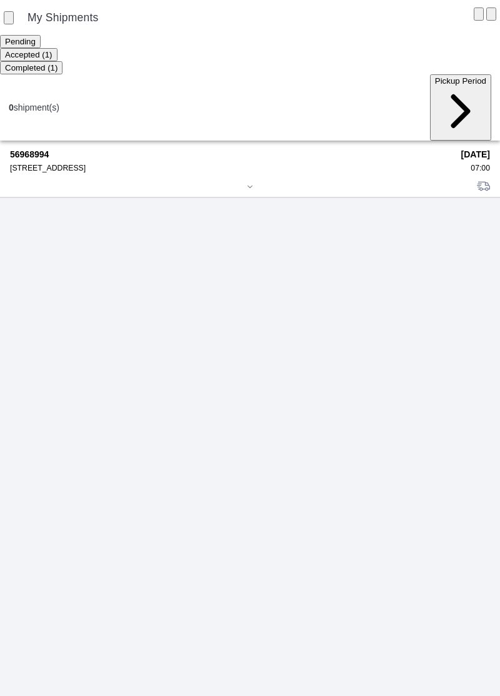
click at [56, 149] on strong "56968994" at bounding box center [231, 154] width 442 height 10
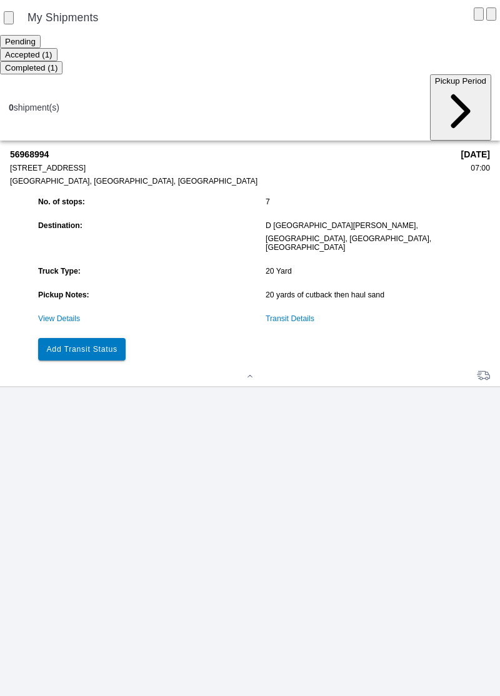
click at [86, 338] on button "Add Transit Status" at bounding box center [81, 349] width 87 height 22
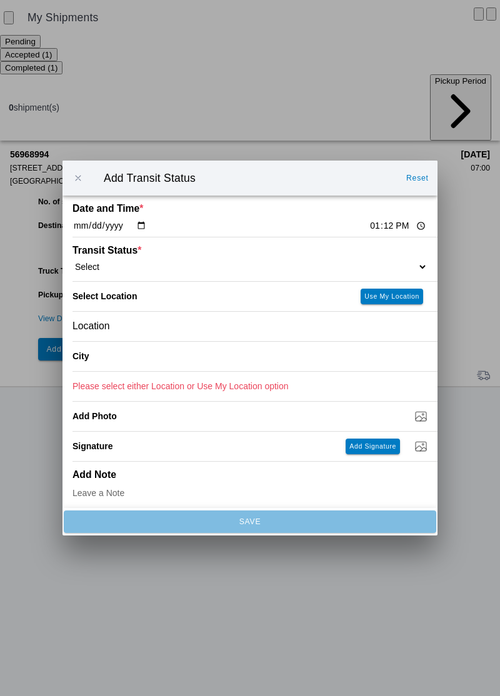
click at [369, 227] on input "13:12" at bounding box center [398, 225] width 59 height 13
type input "10:19"
click at [96, 261] on select "Select Arrive at Drop Off Arrive at Pickup Break Start Break Stop Depart Drop O…" at bounding box center [249, 266] width 355 height 11
select select "ARVPULOC"
click at [140, 326] on div "Location" at bounding box center [249, 326] width 355 height 29
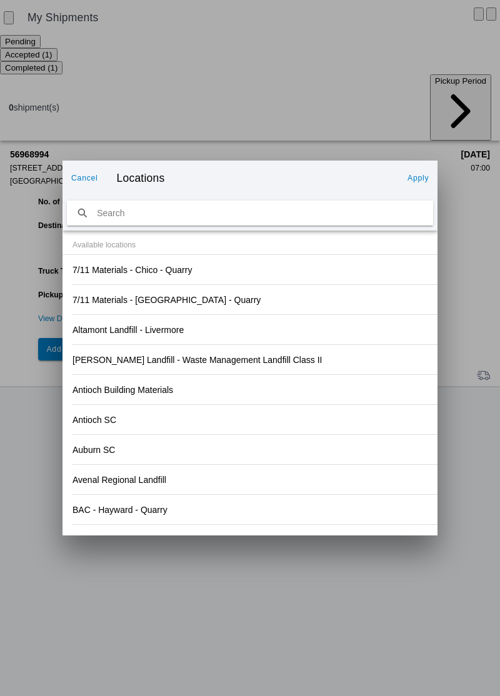
click at [337, 421] on div "Antioch SC" at bounding box center [249, 419] width 355 height 29
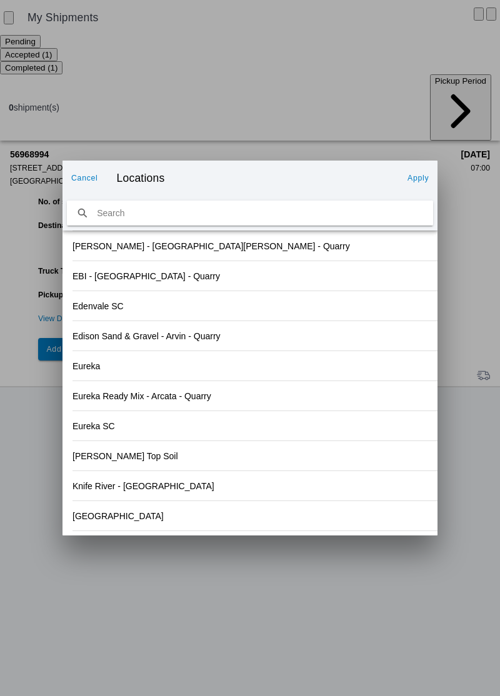
click at [114, 525] on div "[GEOGRAPHIC_DATA]" at bounding box center [249, 515] width 355 height 29
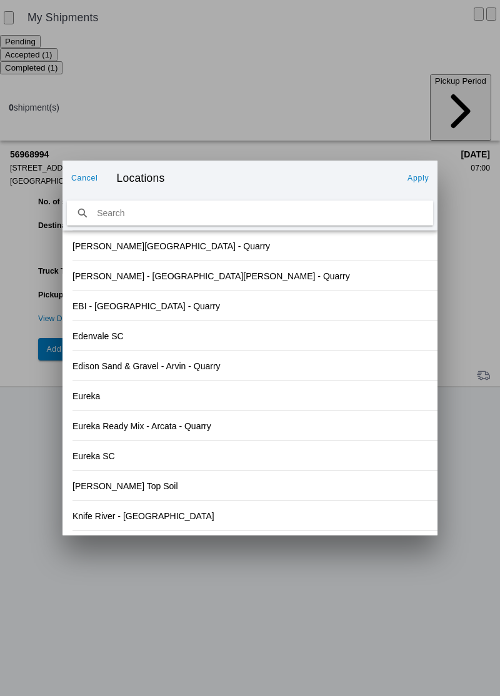
click at [0, 0] on slot "Apply" at bounding box center [0, 0] width 0 height 0
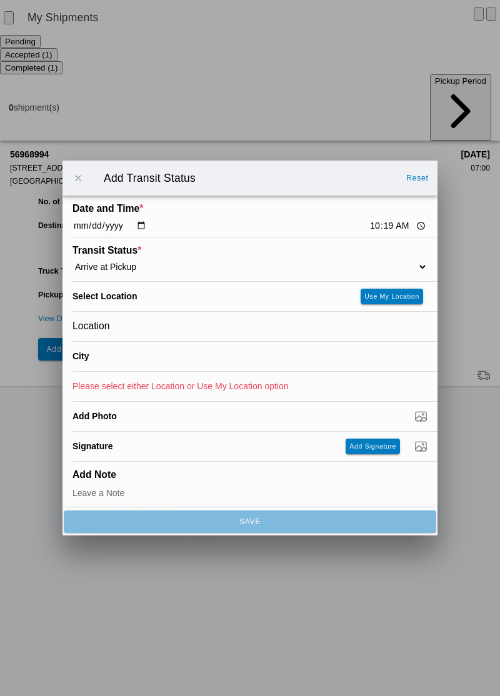
type input "[GEOGRAPHIC_DATA]"
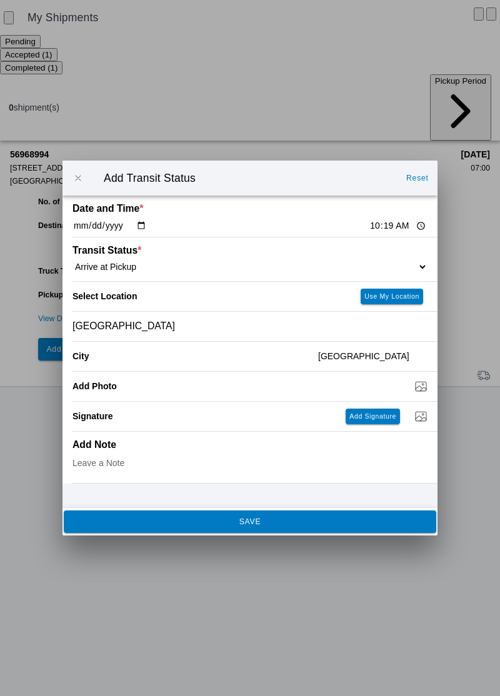
click at [282, 520] on span "SAVE" at bounding box center [249, 521] width 355 height 7
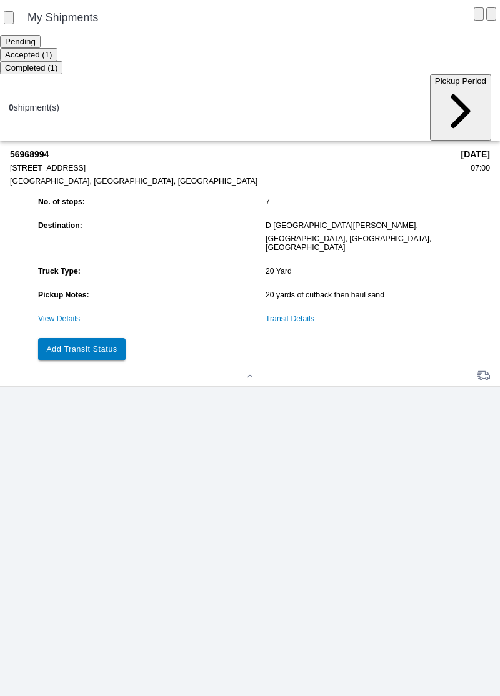
click at [90, 338] on button "Add Transit Status" at bounding box center [81, 349] width 87 height 22
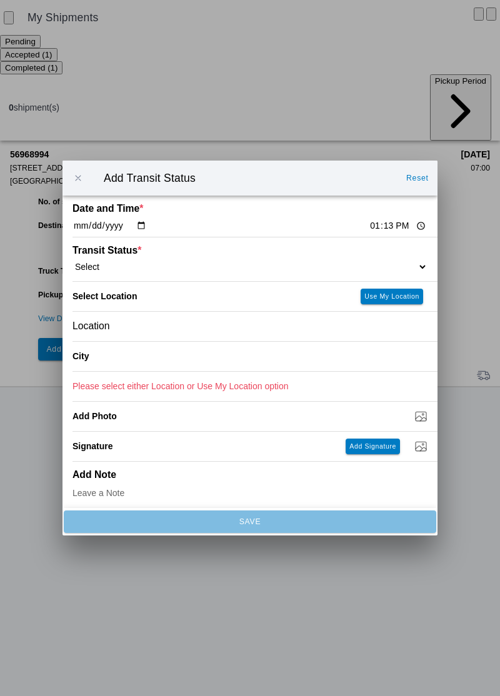
click at [369, 231] on input "13:13" at bounding box center [398, 225] width 59 height 13
type input "10:19"
click at [146, 265] on select "Select Arrive at Drop Off Arrive at Pickup Break Start Break Stop Depart Drop O…" at bounding box center [249, 266] width 355 height 11
select select "ARVPULOC"
click at [136, 329] on div "Location" at bounding box center [249, 326] width 355 height 29
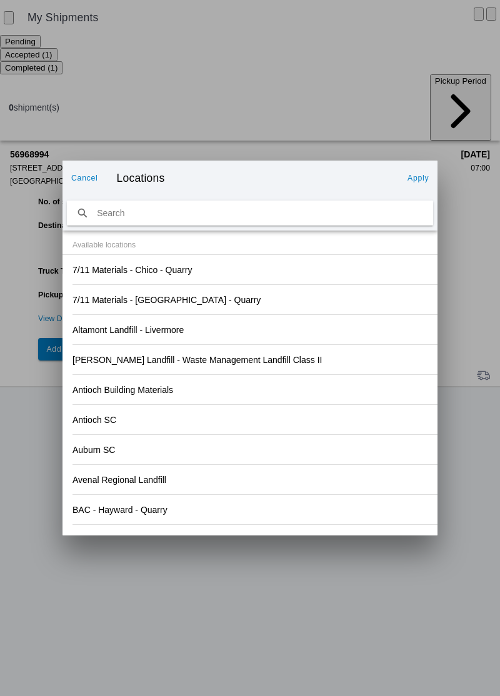
click at [338, 355] on div "[PERSON_NAME] Landfill - Waste Management Landfill Class II" at bounding box center [249, 359] width 355 height 29
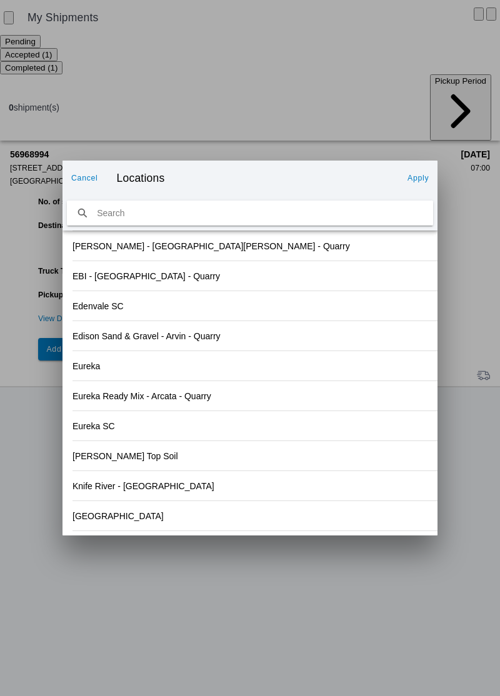
click at [105, 518] on div "[GEOGRAPHIC_DATA]" at bounding box center [249, 515] width 355 height 29
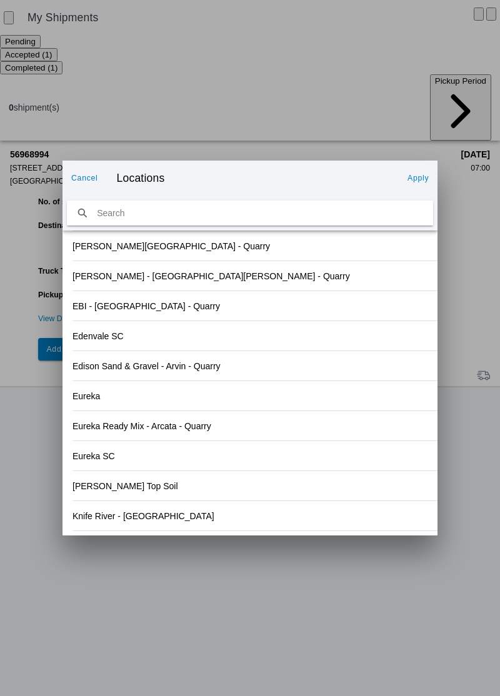
click at [0, 0] on slot "Apply" at bounding box center [0, 0] width 0 height 0
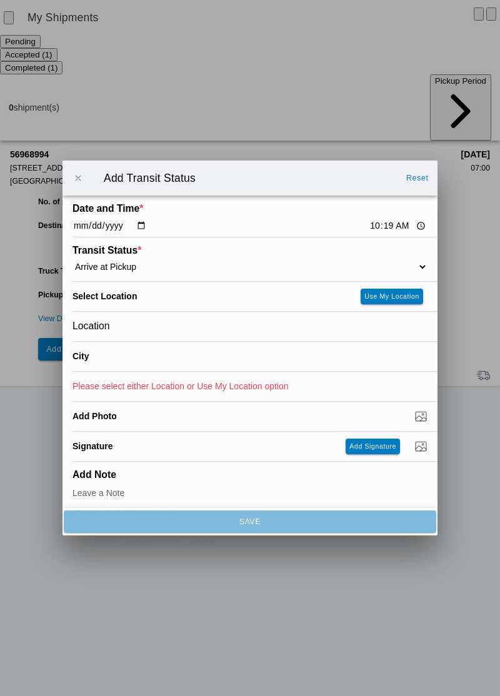
type input "[GEOGRAPHIC_DATA]"
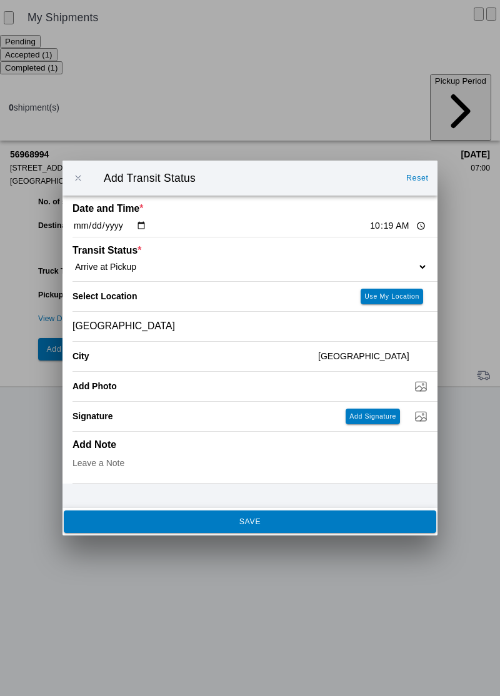
click at [210, 516] on button "SAVE" at bounding box center [250, 521] width 372 height 22
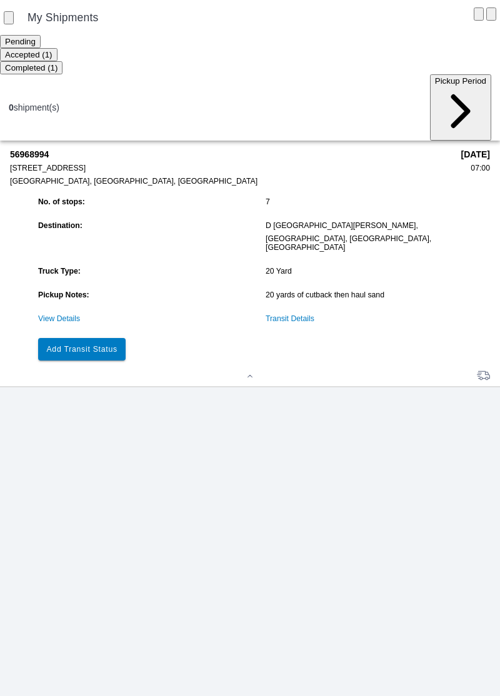
click at [0, 0] on slot "Add Transit Status" at bounding box center [0, 0] width 0 height 0
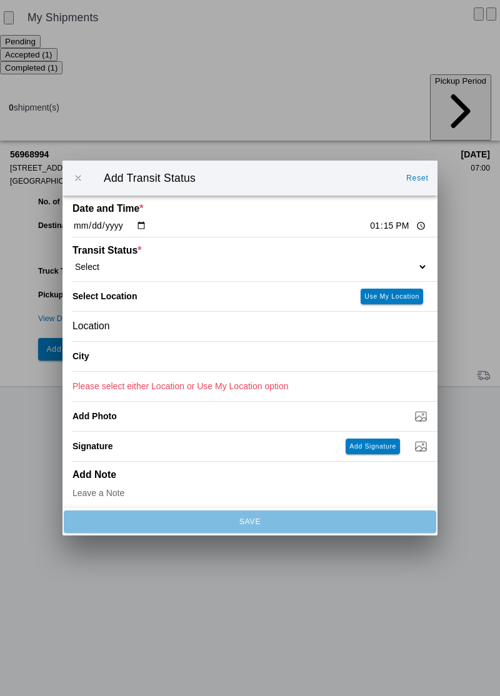
click at [369, 229] on input "13:15" at bounding box center [398, 225] width 59 height 13
type input "10:46"
click at [142, 271] on select "Select Arrive at Drop Off Arrive at Pickup Break Start Break Stop Depart Drop O…" at bounding box center [249, 266] width 355 height 11
select select "DPTPULOC"
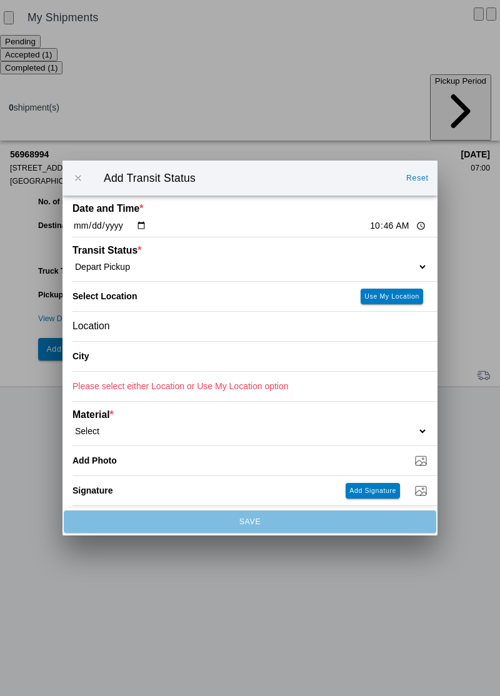
click at [159, 329] on div "Location" at bounding box center [249, 326] width 355 height 29
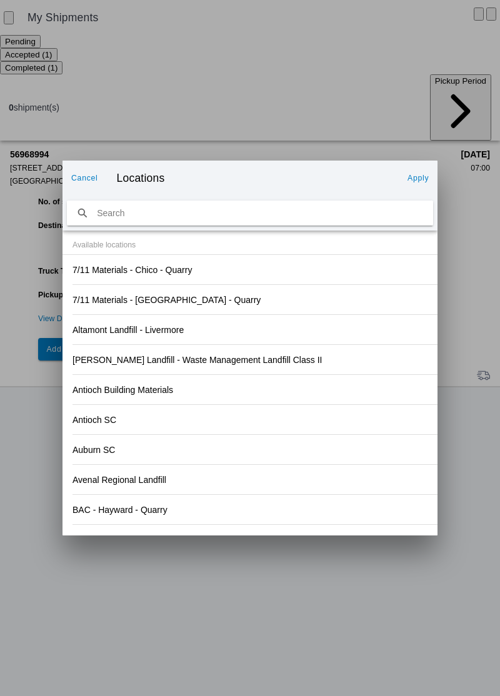
click at [359, 375] on div "Antioch Building Materials" at bounding box center [249, 389] width 355 height 29
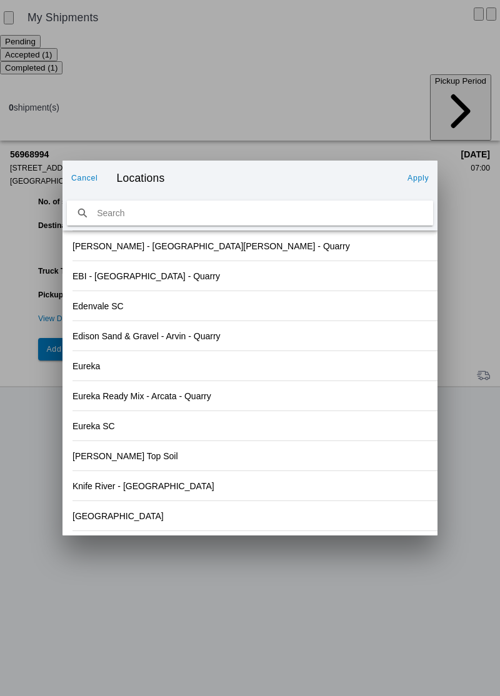
click at [109, 516] on div "[GEOGRAPHIC_DATA]" at bounding box center [249, 515] width 355 height 29
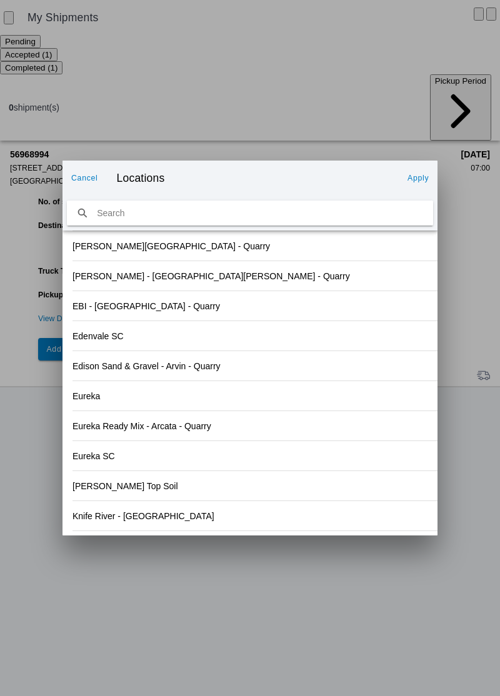
click at [0, 0] on slot "Apply" at bounding box center [0, 0] width 0 height 0
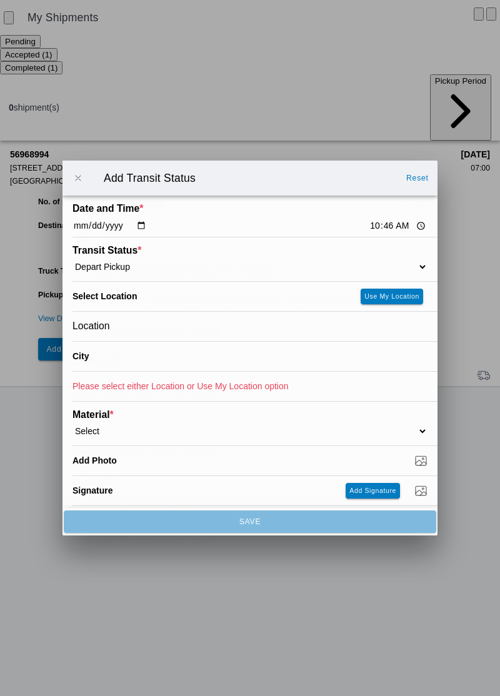
type input "[GEOGRAPHIC_DATA]"
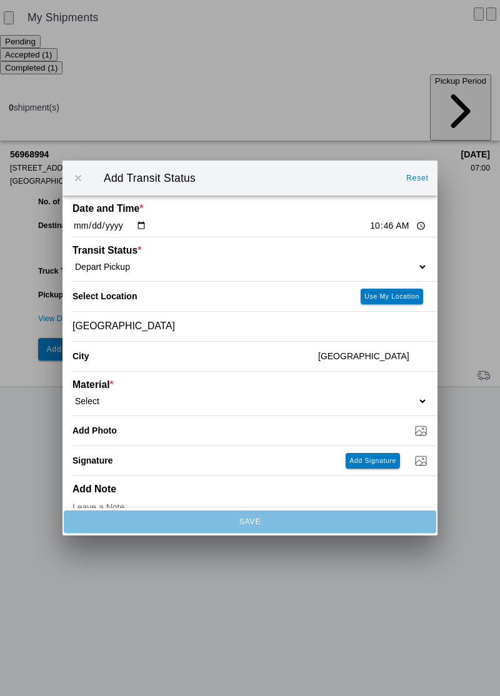
click at [106, 397] on select "Select 1" x 3" Rock 1" x 4" Rock 2" x 4" Rock Asphalt Cold Patch Backfill Spec …" at bounding box center [249, 400] width 355 height 11
select select "708650"
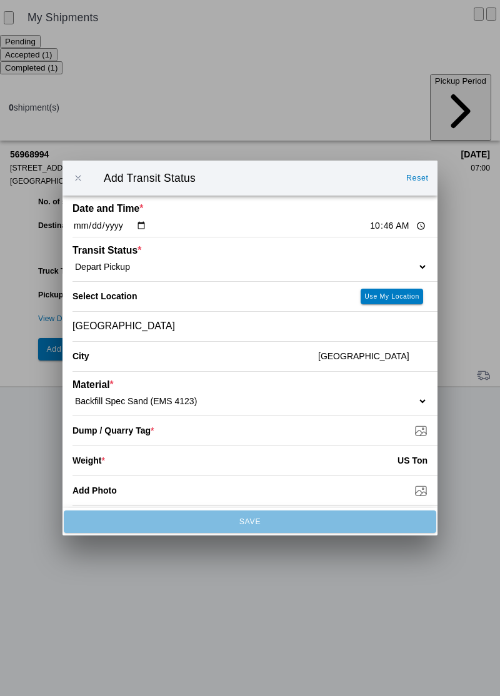
click at [133, 433] on input "Dump / Quarry Tag *" at bounding box center [254, 431] width 365 height 14
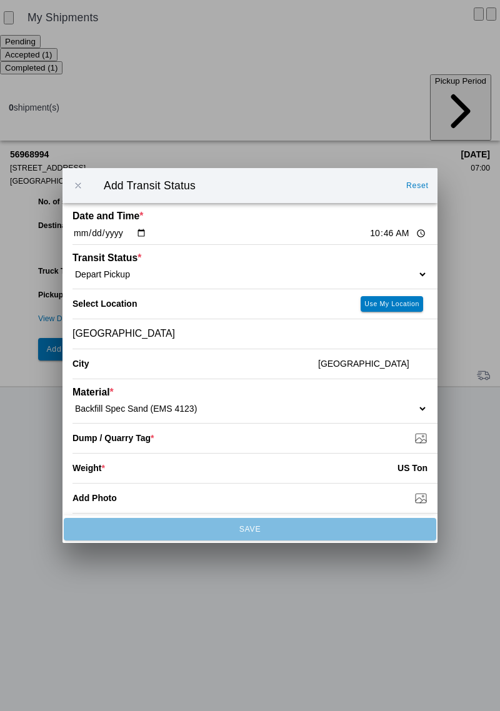
type input "C:\fakepath\17592633556086562635364203933335.jpg"
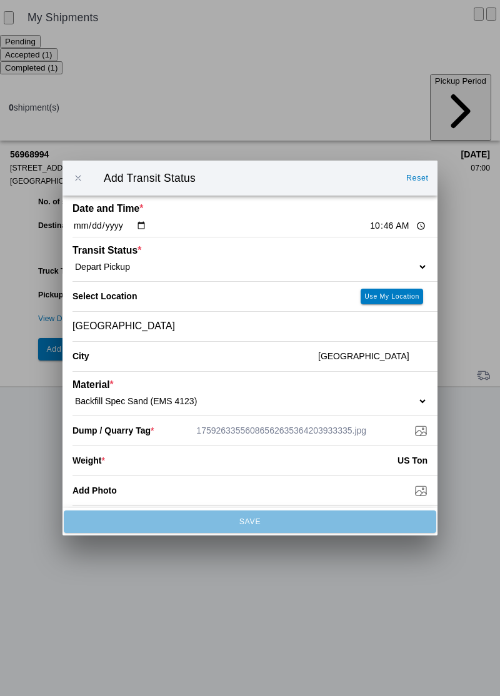
click at [132, 461] on input "number" at bounding box center [251, 460] width 292 height 27
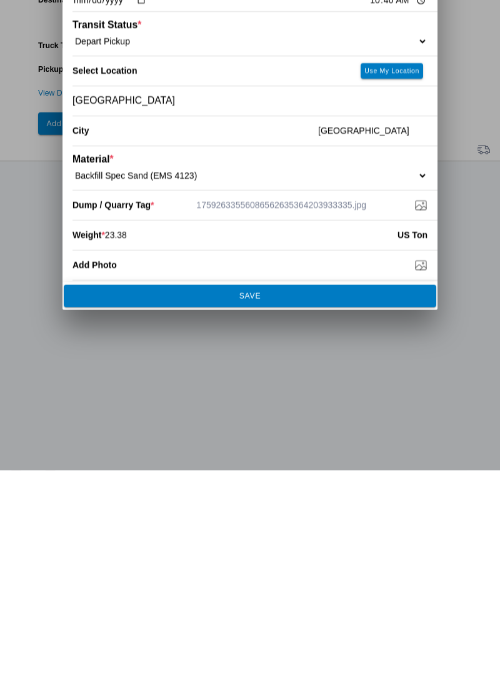
type input "23.38"
click at [315, 522] on span "SAVE" at bounding box center [249, 521] width 355 height 7
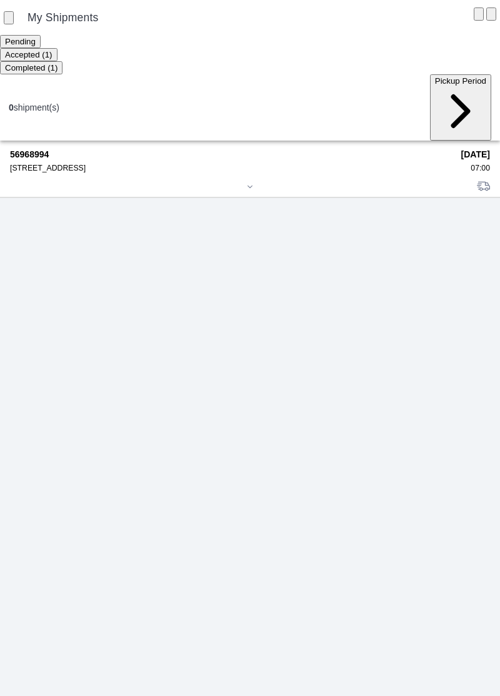
click at [64, 164] on div "[STREET_ADDRESS]" at bounding box center [231, 168] width 442 height 9
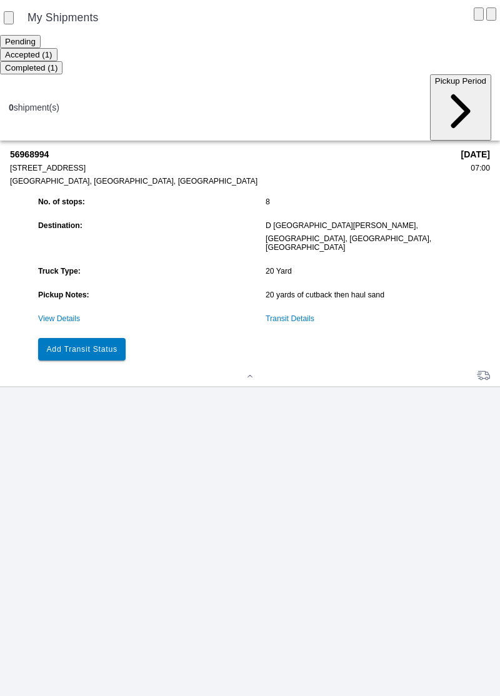
click at [0, 0] on slot "Add Transit Status" at bounding box center [0, 0] width 0 height 0
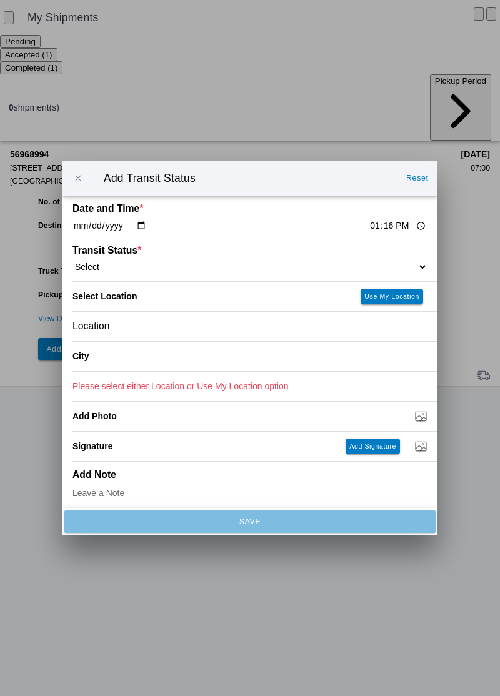
click at [369, 221] on input "13:16" at bounding box center [398, 225] width 59 height 13
type input "11:05"
click at [119, 267] on select "Select Arrive at Drop Off Arrive at Pickup Break Start Break Stop Depart Drop O…" at bounding box center [249, 266] width 355 height 11
select select "ARVDLVLOC"
click at [167, 326] on div "Location" at bounding box center [249, 326] width 355 height 29
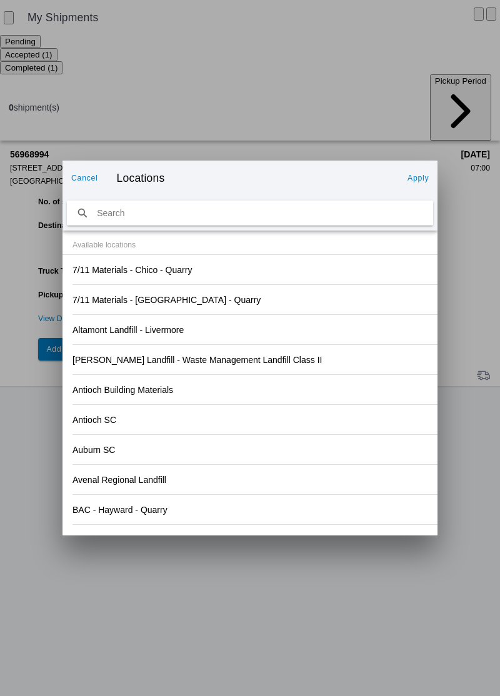
click at [355, 378] on div "Antioch Building Materials" at bounding box center [249, 389] width 355 height 29
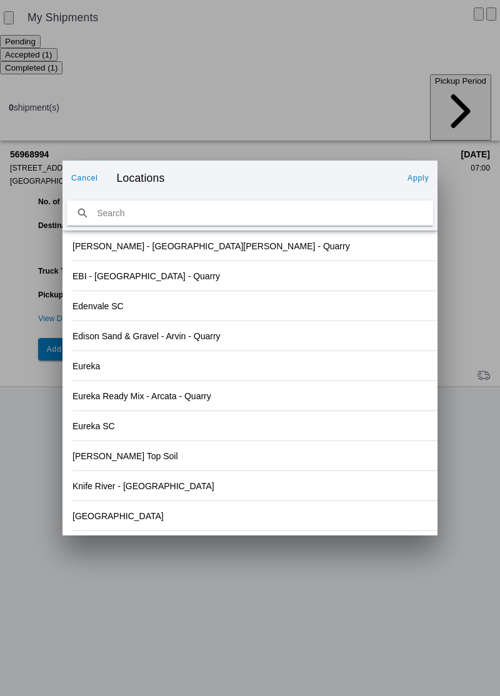
click at [107, 519] on div "[GEOGRAPHIC_DATA]" at bounding box center [249, 515] width 355 height 29
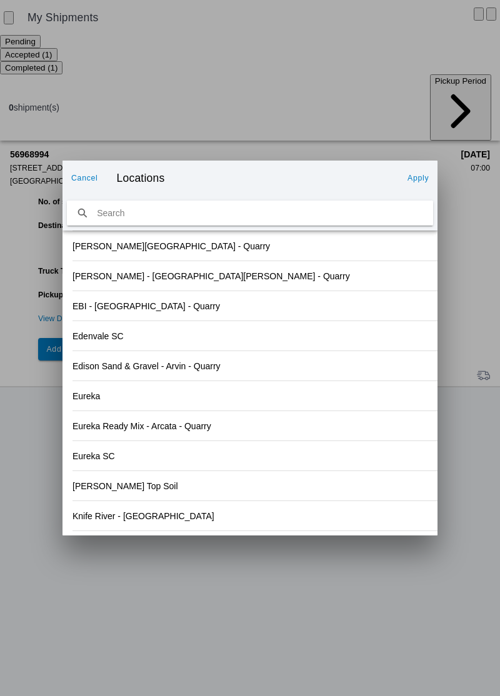
click at [0, 0] on slot "Apply" at bounding box center [0, 0] width 0 height 0
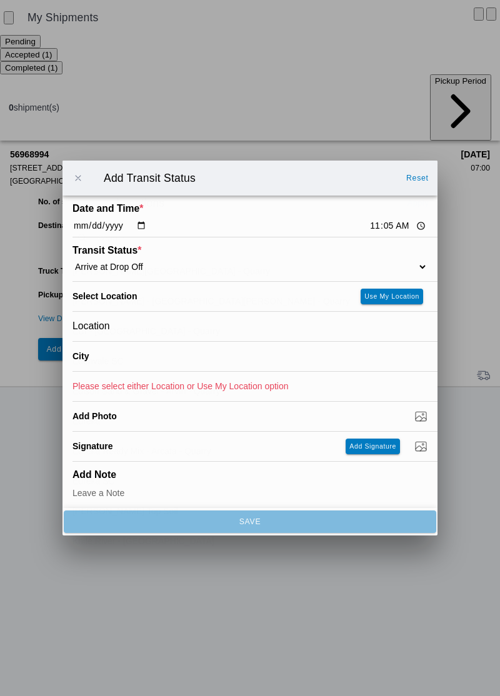
type input "[GEOGRAPHIC_DATA]"
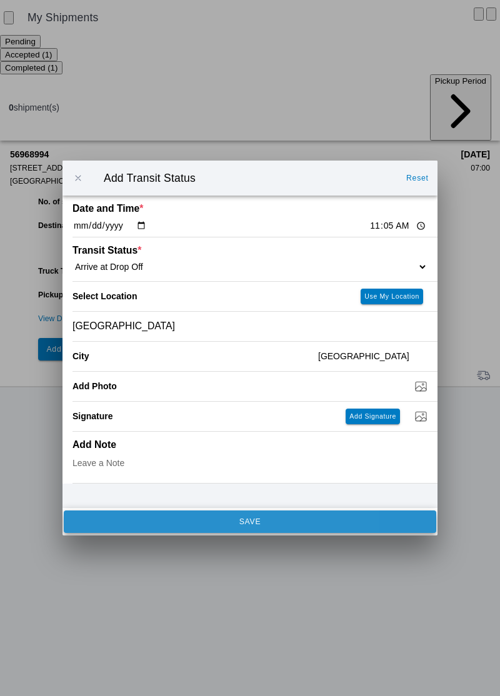
click at [236, 521] on span "SAVE" at bounding box center [249, 521] width 355 height 7
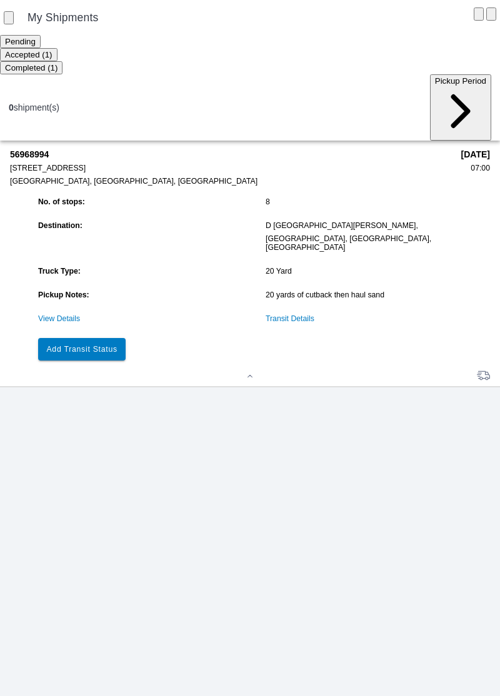
click at [0, 0] on slot "Add Transit Status" at bounding box center [0, 0] width 0 height 0
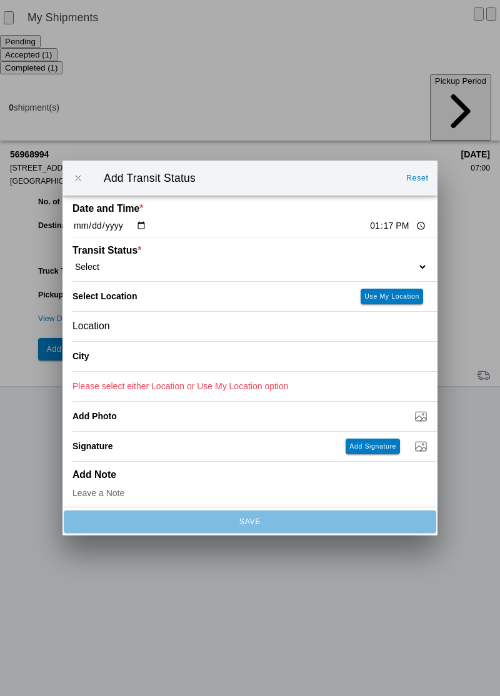
click at [369, 230] on input "13:17" at bounding box center [398, 225] width 59 height 13
type input "11:17"
click at [124, 264] on select "Select Arrive at Drop Off Arrive at Pickup Break Start Break Stop Depart Drop O…" at bounding box center [249, 266] width 355 height 11
select select "DPTDLVLOC"
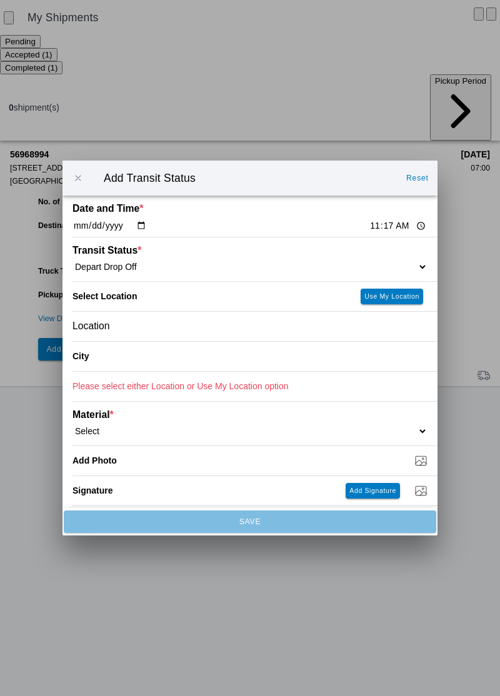
click at [137, 326] on div "Location" at bounding box center [249, 326] width 355 height 29
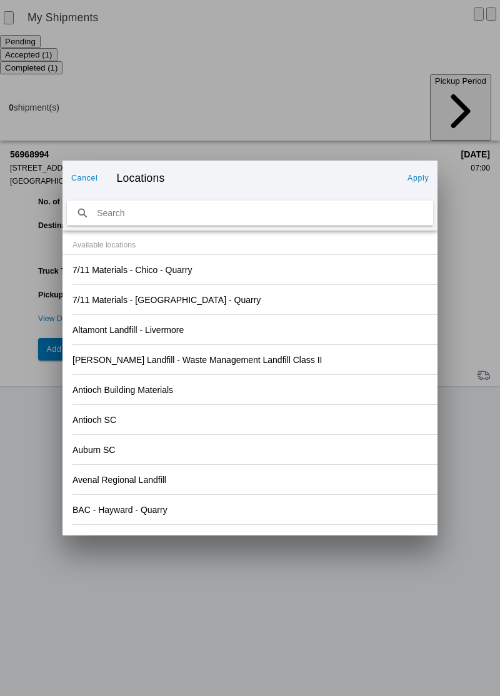
click at [350, 381] on div "Antioch Building Materials" at bounding box center [249, 389] width 355 height 29
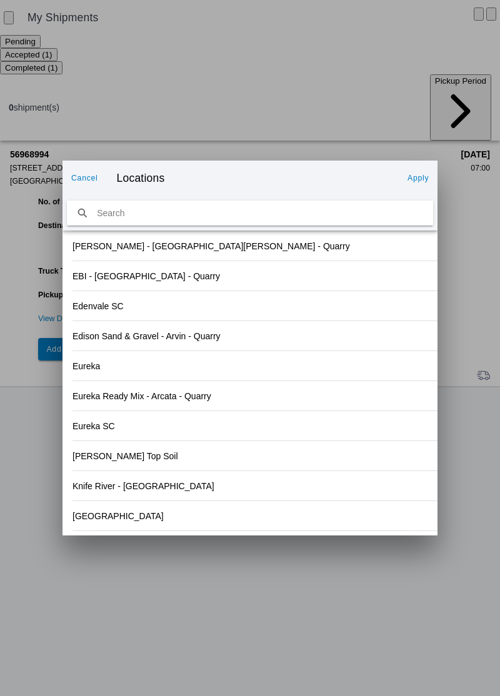
click at [0, 0] on slot "[GEOGRAPHIC_DATA]" at bounding box center [0, 0] width 0 height 0
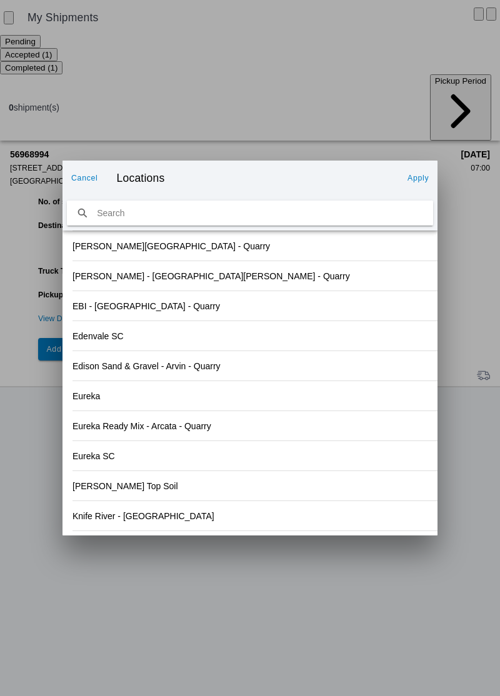
click at [421, 184] on button "Apply" at bounding box center [417, 178] width 31 height 20
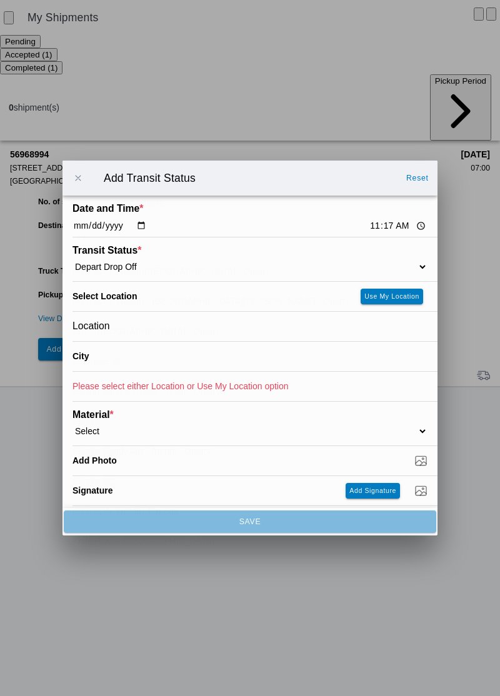
type input "[GEOGRAPHIC_DATA]"
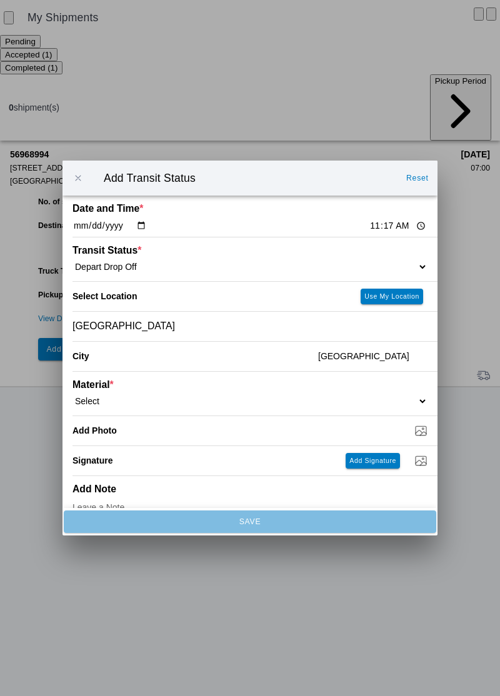
click at [116, 400] on select "Select 1" x 3" Rock 1" x 4" Rock 2" x 4" Rock Asphalt Cold Patch Backfill Spec …" at bounding box center [249, 400] width 355 height 11
select select "708650"
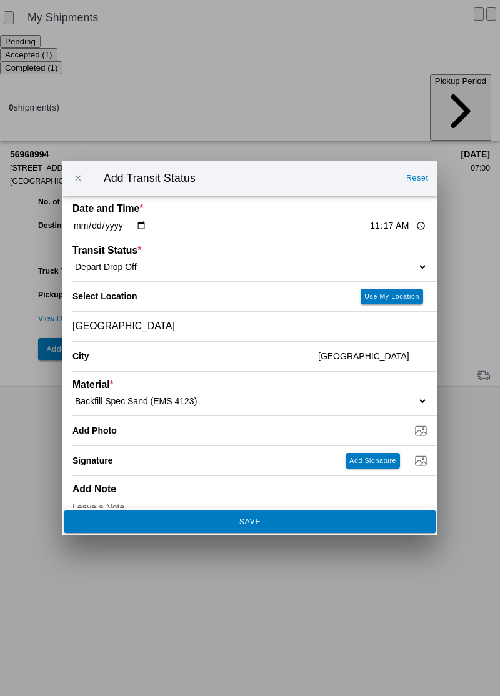
click at [302, 528] on button "SAVE" at bounding box center [250, 521] width 372 height 22
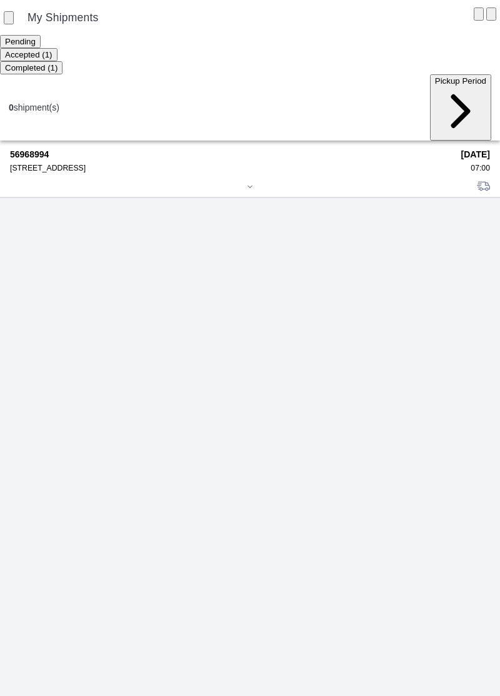
click at [61, 149] on strong "56968994" at bounding box center [231, 154] width 442 height 10
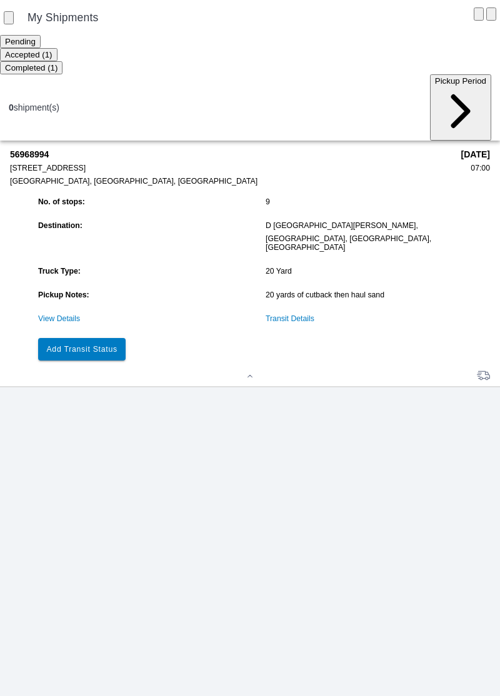
click at [87, 338] on button "Add Transit Status" at bounding box center [81, 349] width 87 height 22
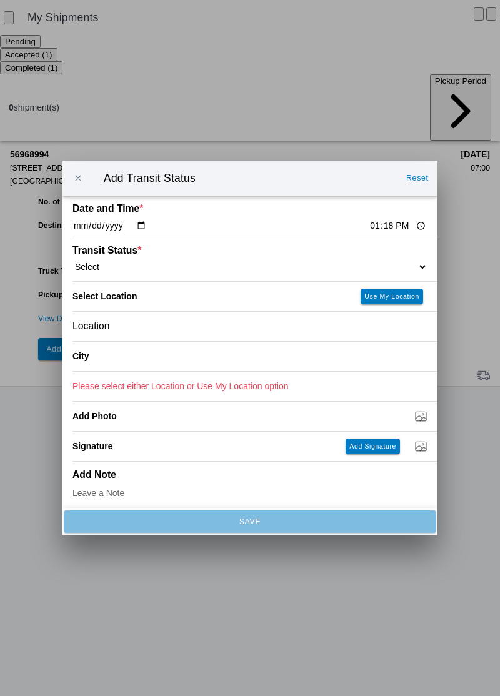
click at [369, 221] on input "13:18" at bounding box center [398, 225] width 59 height 13
type input "12:00"
click at [109, 263] on select "Select Arrive at Drop Off Arrive at Pickup Break Start Break Stop Depart Drop O…" at bounding box center [249, 266] width 355 height 11
select select "DELIVRED"
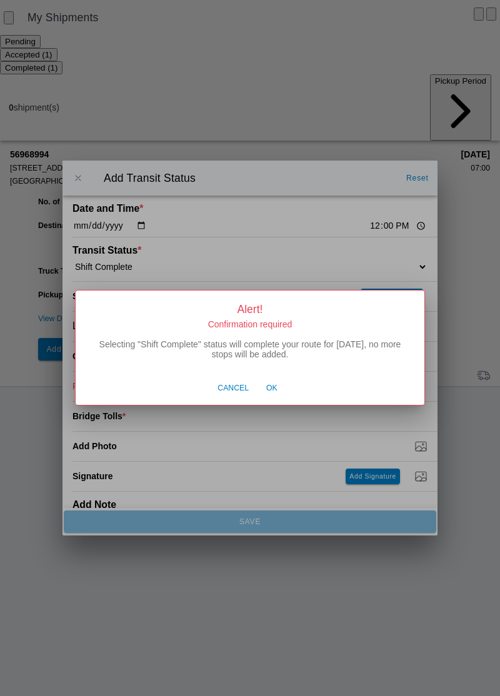
click at [269, 389] on span "Ok" at bounding box center [271, 388] width 11 height 11
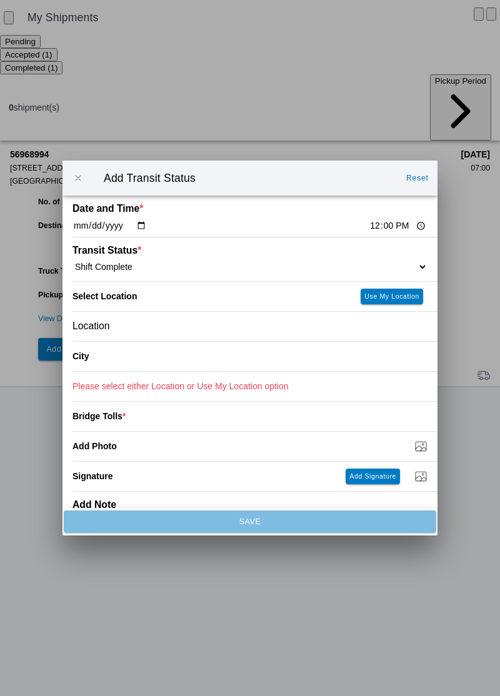
click at [116, 326] on div "Location" at bounding box center [249, 326] width 355 height 29
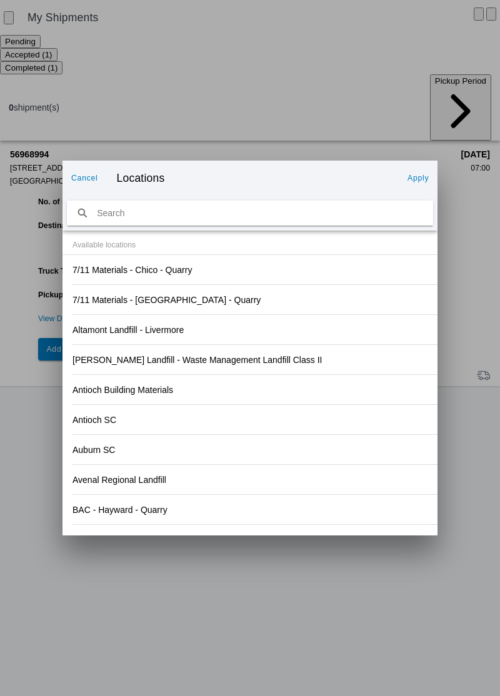
click at [342, 410] on div "Antioch SC" at bounding box center [249, 419] width 355 height 29
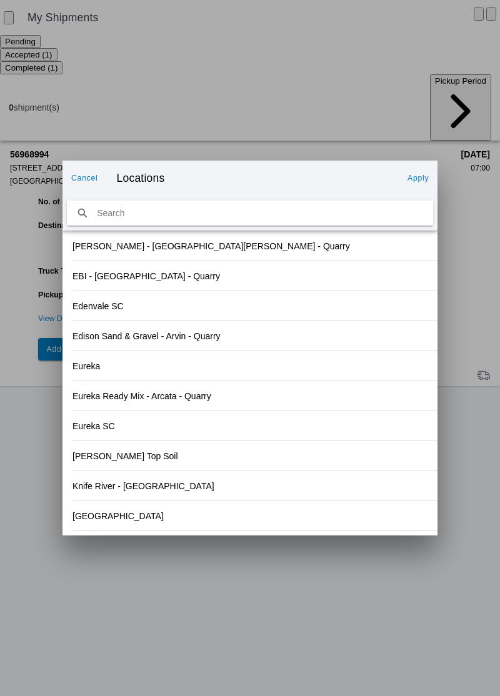
click at [0, 0] on slot "Knife River - [GEOGRAPHIC_DATA]" at bounding box center [0, 0] width 0 height 0
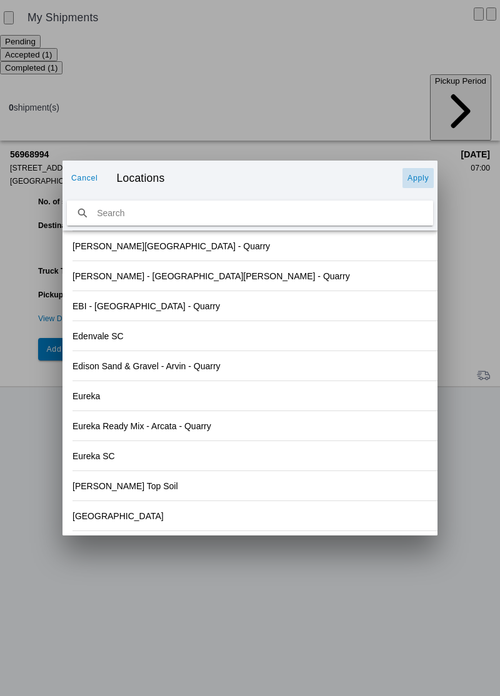
click at [0, 0] on slot "Apply" at bounding box center [0, 0] width 0 height 0
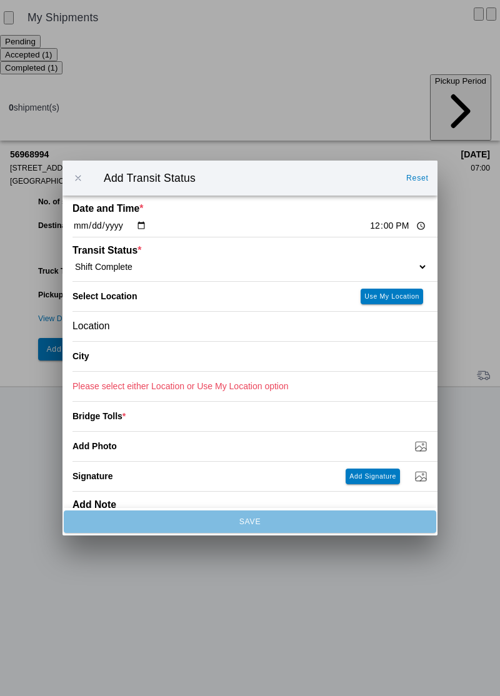
type input "Chico"
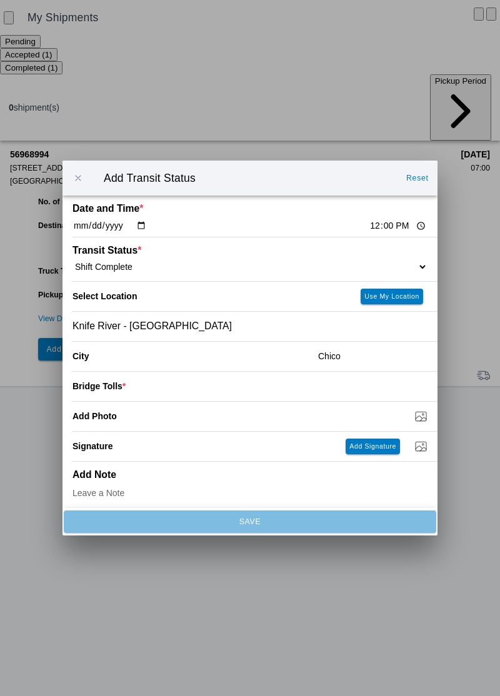
click at [141, 386] on input "number" at bounding box center [277, 385] width 302 height 27
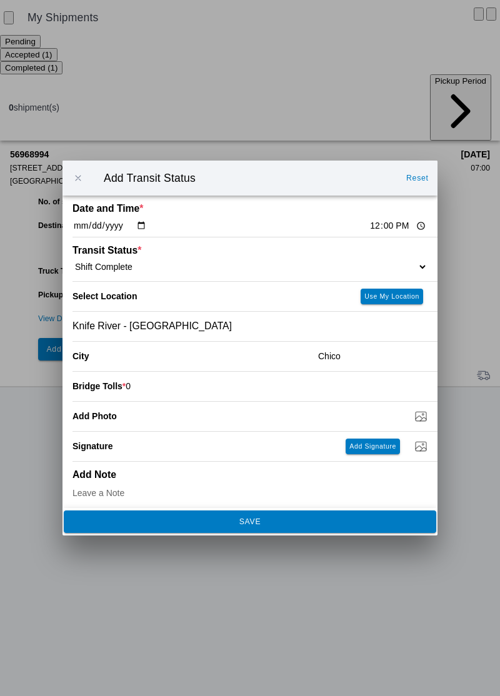
type input "0"
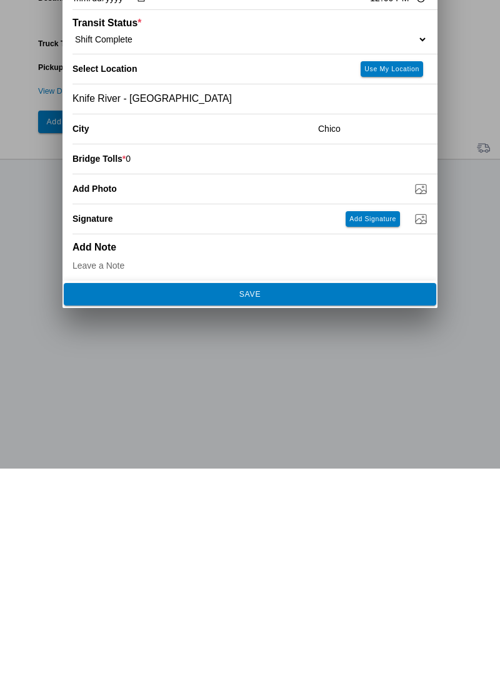
scroll to position [5, 0]
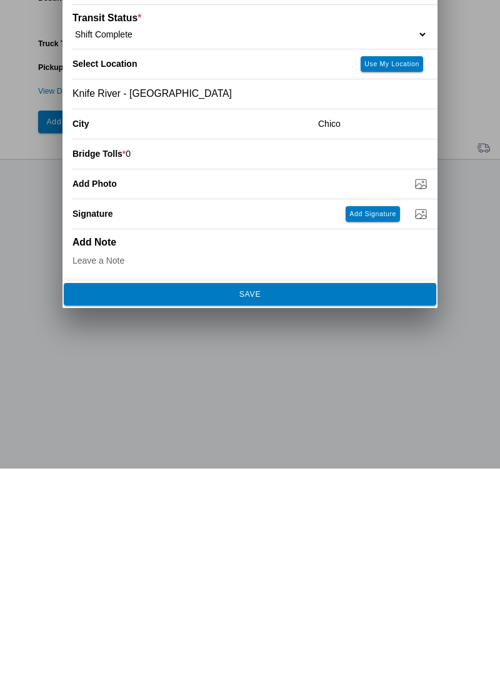
click at [312, 505] on textarea at bounding box center [249, 490] width 355 height 36
click at [297, 526] on button "SAVE" at bounding box center [250, 521] width 372 height 22
